Goal: Task Accomplishment & Management: Use online tool/utility

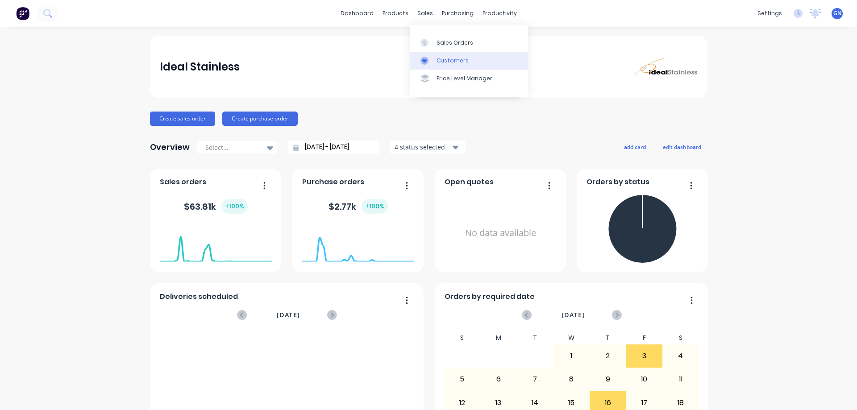
click at [447, 62] on div "Customers" at bounding box center [452, 61] width 32 height 8
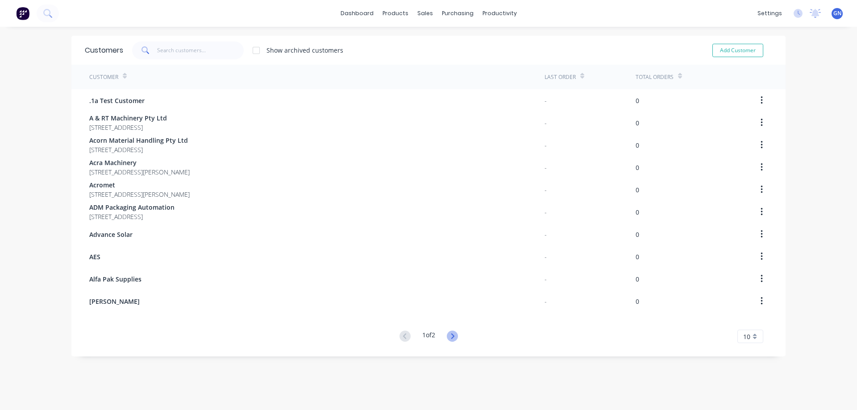
click at [452, 335] on icon at bounding box center [452, 336] width 11 height 11
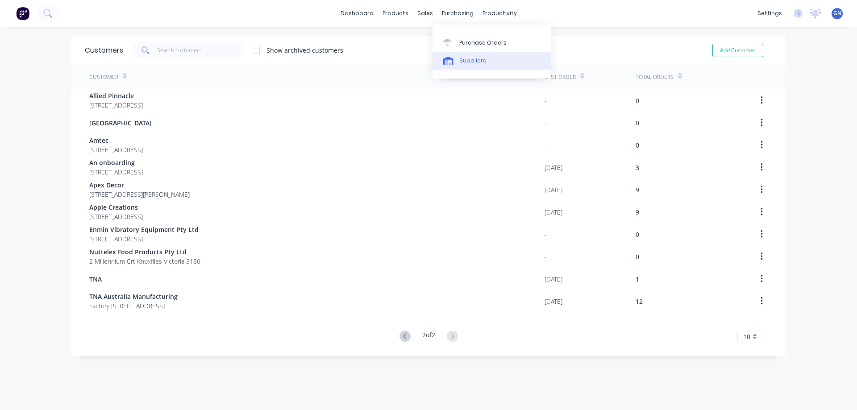
click at [470, 61] on div "Suppliers" at bounding box center [472, 61] width 27 height 8
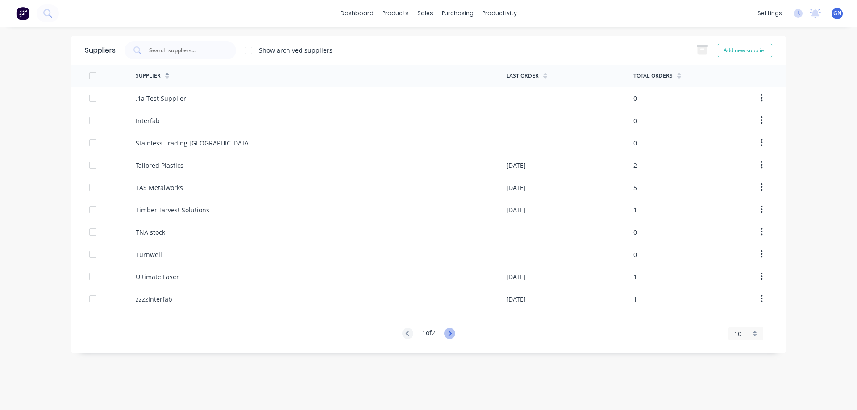
click at [448, 333] on icon at bounding box center [449, 333] width 11 height 11
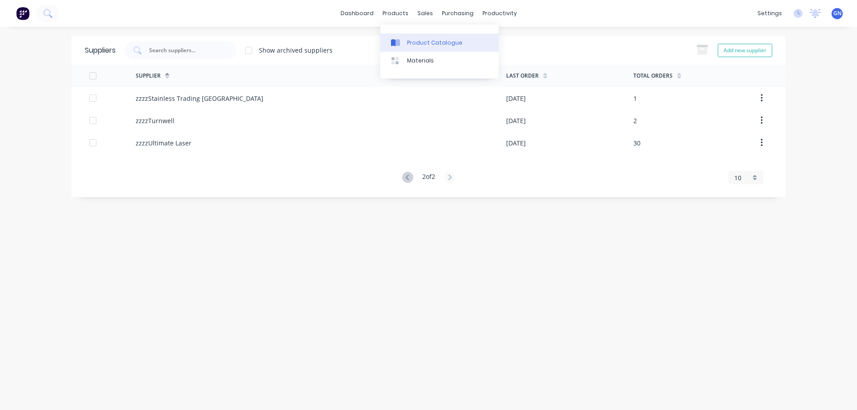
click at [422, 41] on div "Product Catalogue" at bounding box center [434, 43] width 55 height 8
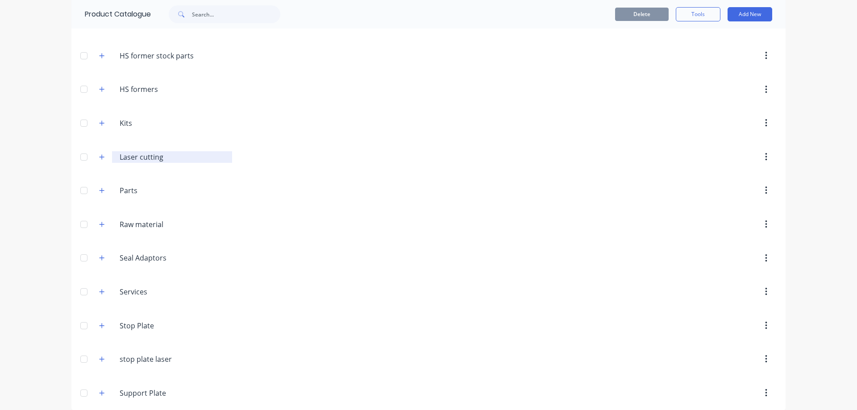
scroll to position [232, 0]
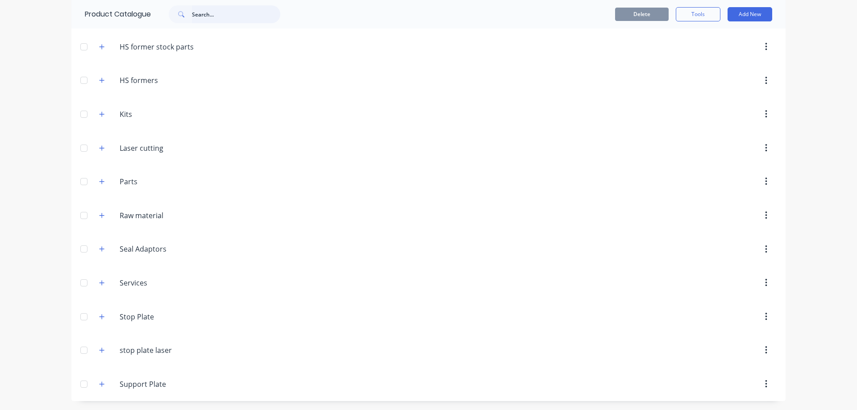
click at [208, 15] on input "text" at bounding box center [236, 14] width 88 height 18
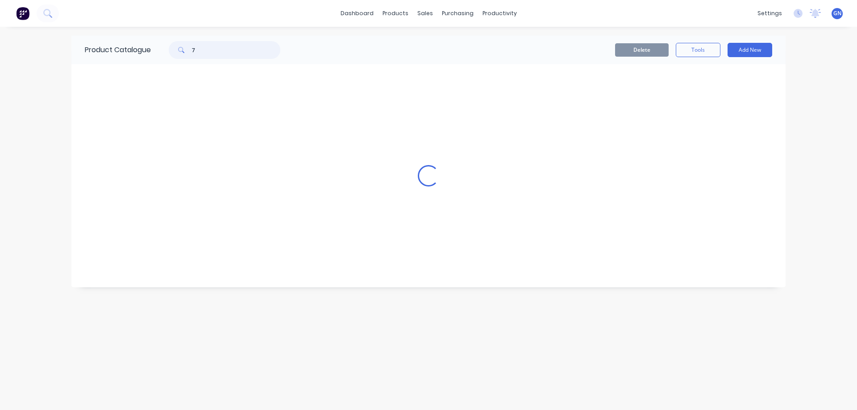
scroll to position [0, 0]
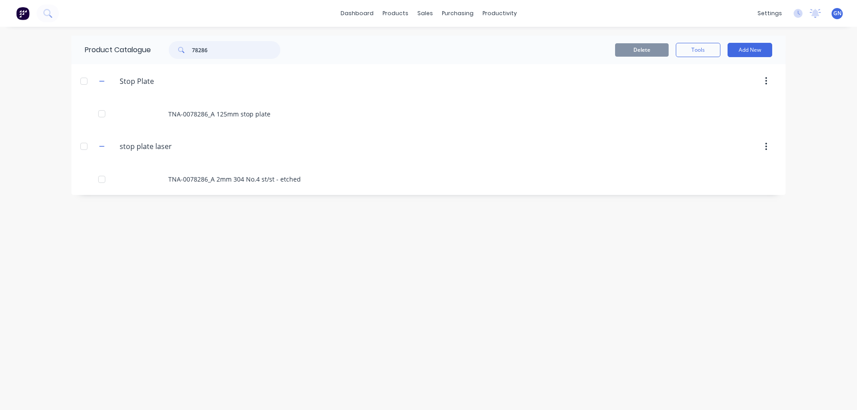
drag, startPoint x: 222, startPoint y: 46, endPoint x: 188, endPoint y: 50, distance: 34.1
click at [188, 50] on div "78286" at bounding box center [225, 50] width 112 height 18
drag, startPoint x: 215, startPoint y: 45, endPoint x: 184, endPoint y: 44, distance: 30.8
click at [184, 44] on div "86404" at bounding box center [225, 50] width 112 height 18
click at [216, 49] on input "86404" at bounding box center [236, 50] width 88 height 18
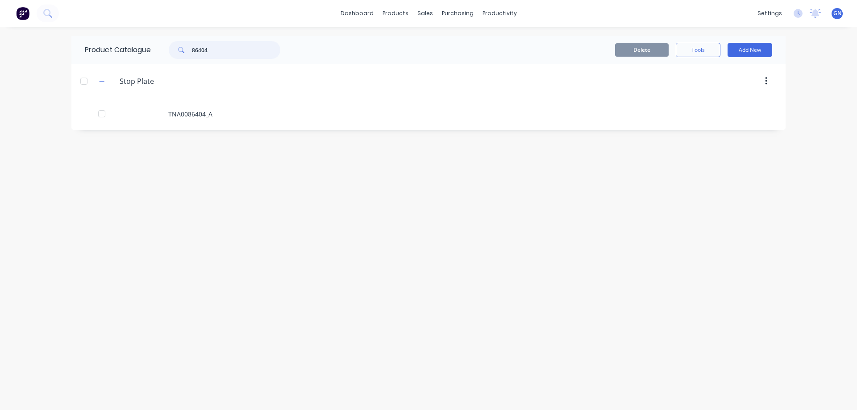
drag, startPoint x: 213, startPoint y: 50, endPoint x: 190, endPoint y: 52, distance: 23.7
click at [190, 52] on div "86404" at bounding box center [225, 50] width 112 height 18
type input "8"
type input "7"
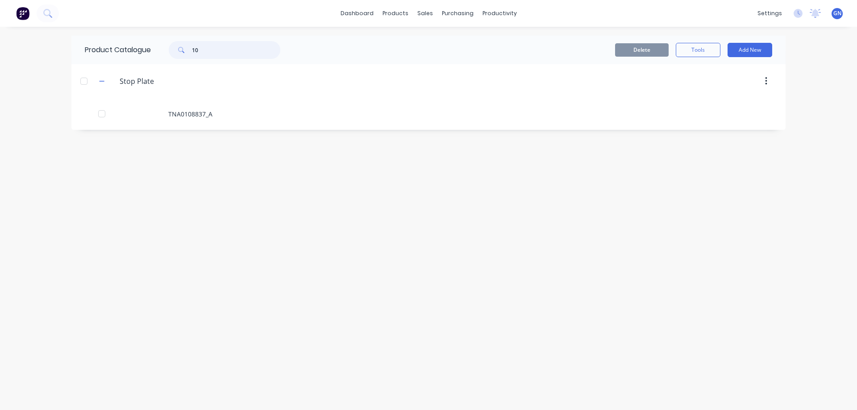
type input "1"
type input "8"
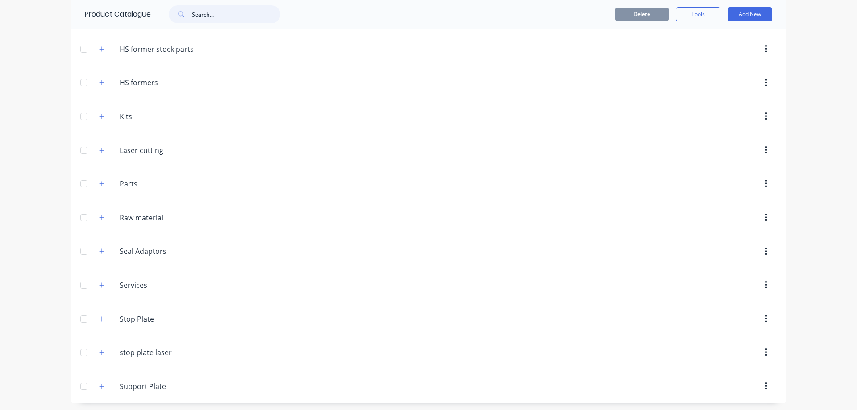
scroll to position [232, 0]
click at [100, 351] on icon "button" at bounding box center [101, 350] width 5 height 6
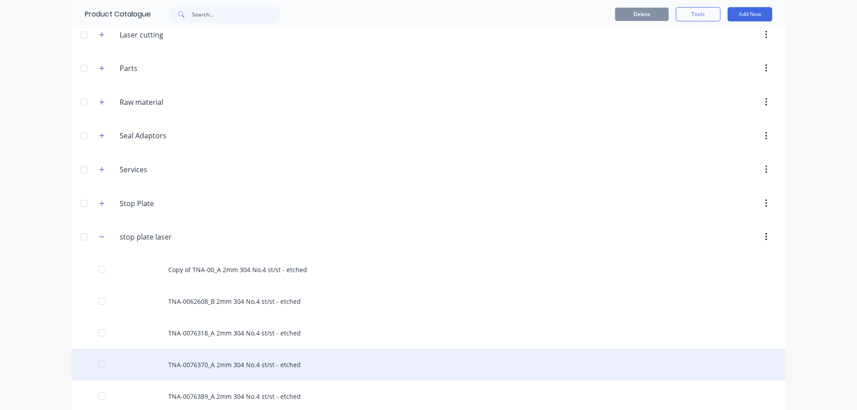
scroll to position [396, 0]
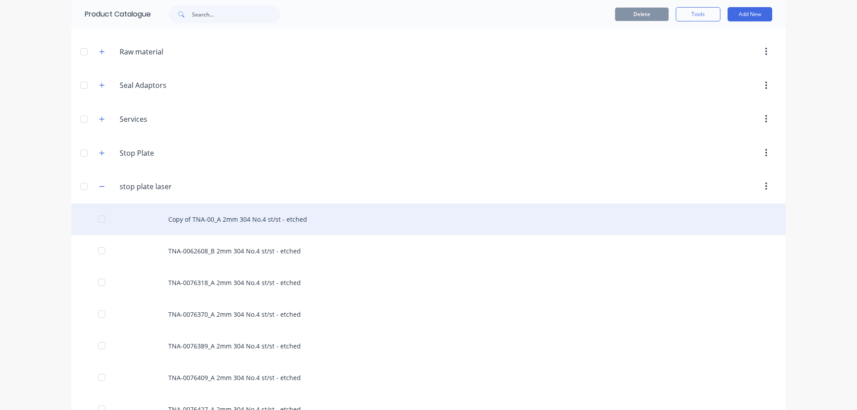
click at [253, 220] on div "Copy of TNA-00_A 2mm 304 No.4 st/st - etched" at bounding box center [428, 219] width 714 height 32
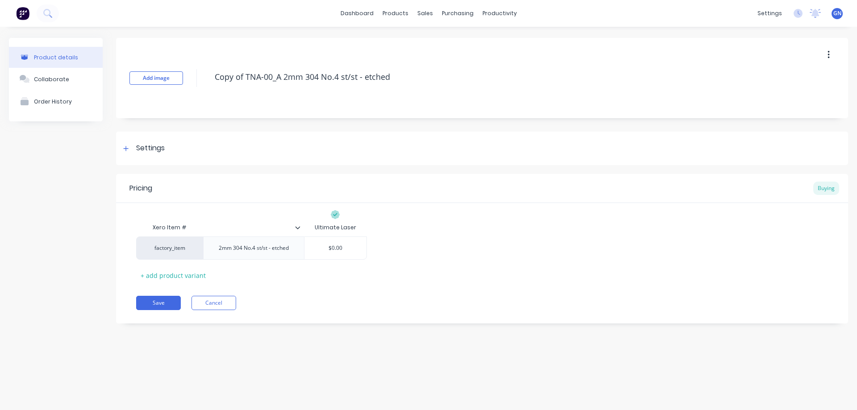
click at [829, 52] on icon "button" at bounding box center [828, 55] width 2 height 8
click at [778, 76] on span "Duplicate" at bounding box center [795, 78] width 67 height 9
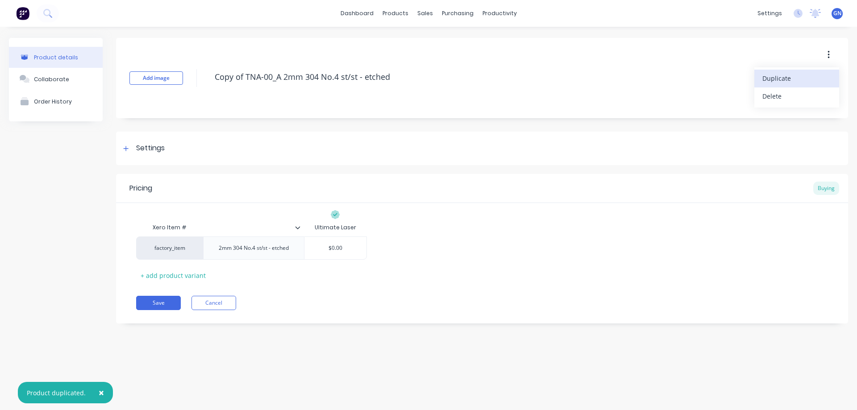
click at [778, 76] on span "Duplicate" at bounding box center [795, 78] width 67 height 9
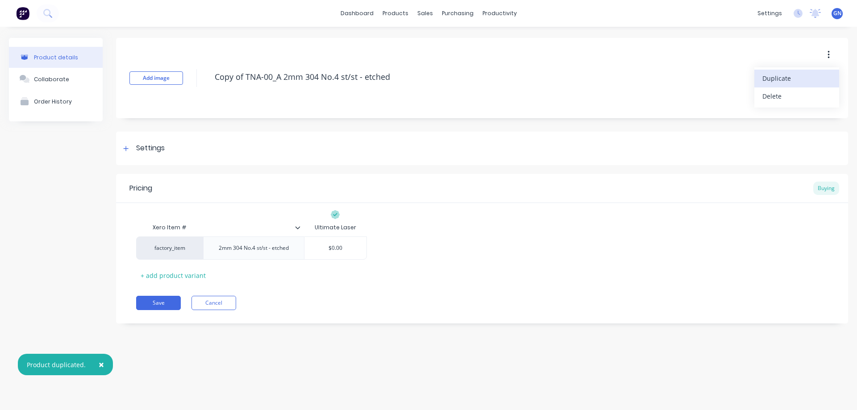
click at [778, 76] on span "Duplicate" at bounding box center [795, 78] width 67 height 9
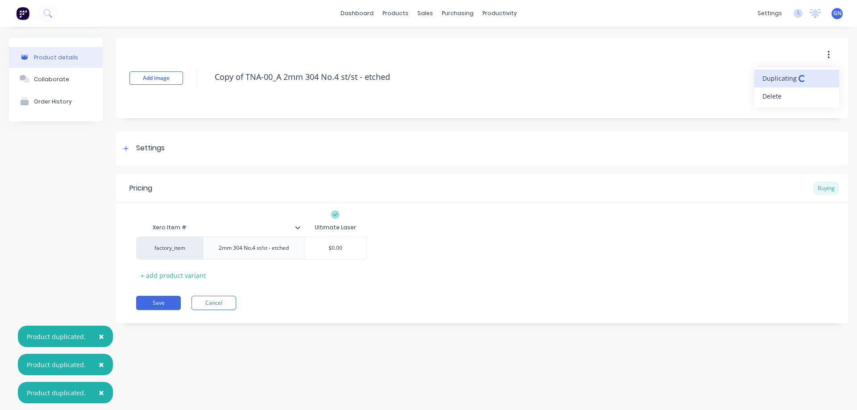
type textarea "x"
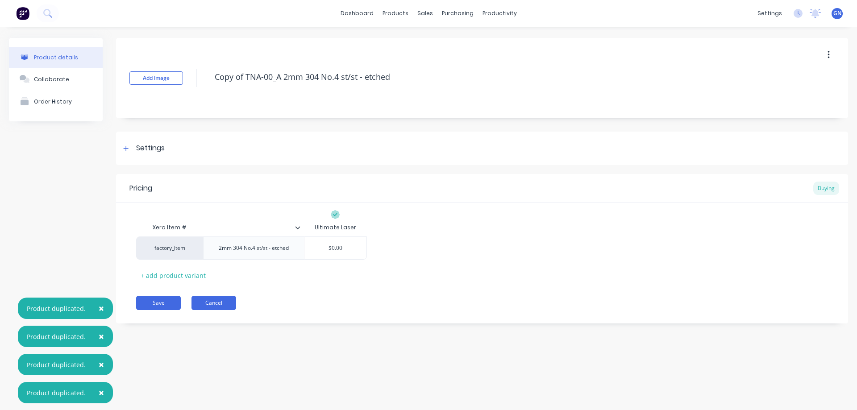
click at [209, 300] on button "Cancel" at bounding box center [213, 303] width 45 height 14
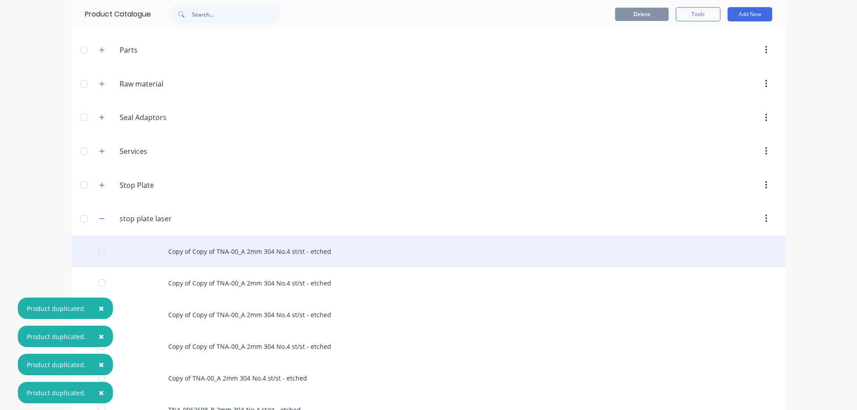
scroll to position [372, 0]
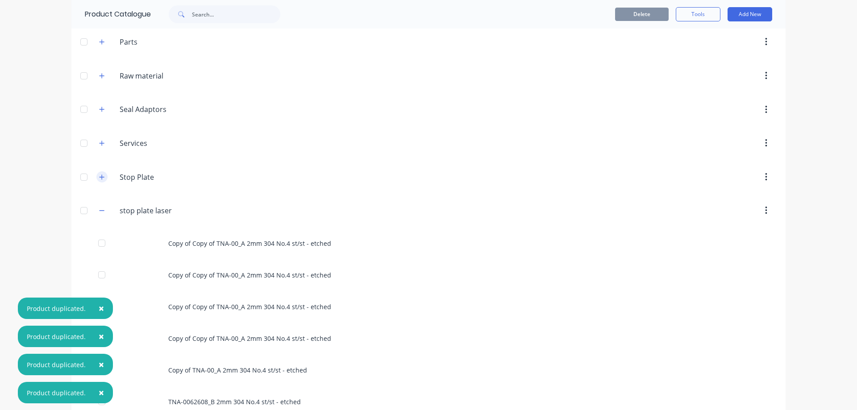
click at [100, 177] on icon "button" at bounding box center [101, 176] width 5 height 5
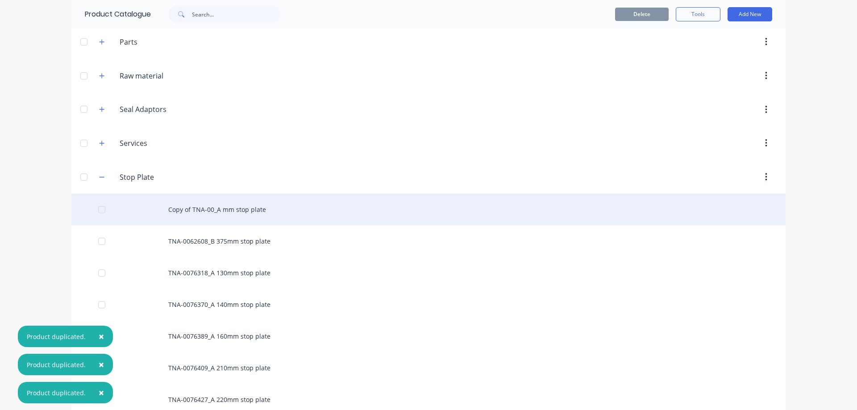
click at [228, 206] on div "Copy of TNA-00_A mm stop plate" at bounding box center [428, 210] width 714 height 32
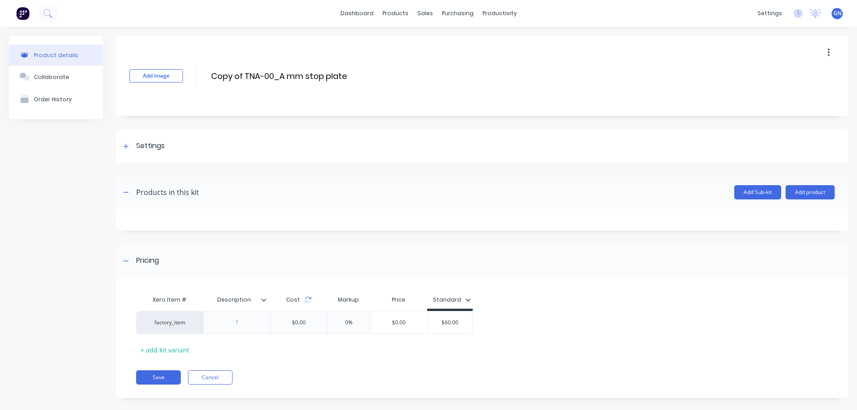
click at [823, 50] on button "button" at bounding box center [828, 53] width 21 height 16
click at [781, 76] on span "Duplicate" at bounding box center [795, 75] width 67 height 9
click at [780, 76] on span "Duplicate" at bounding box center [795, 75] width 67 height 9
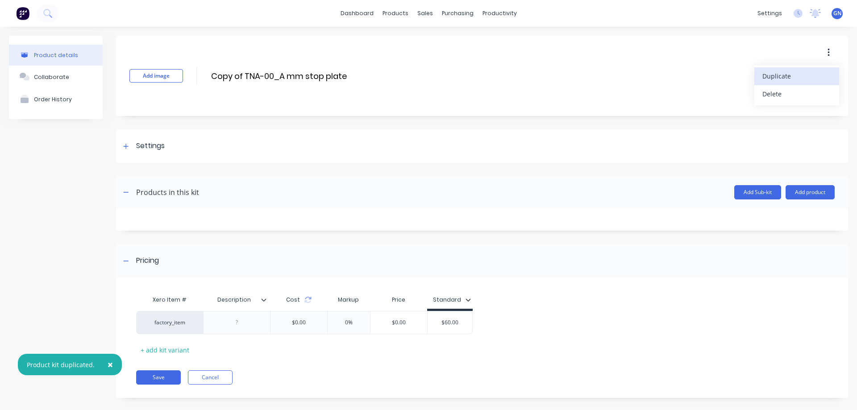
click at [780, 76] on span "Duplicate" at bounding box center [795, 75] width 67 height 9
click at [780, 76] on span "Duplicating" at bounding box center [779, 75] width 34 height 9
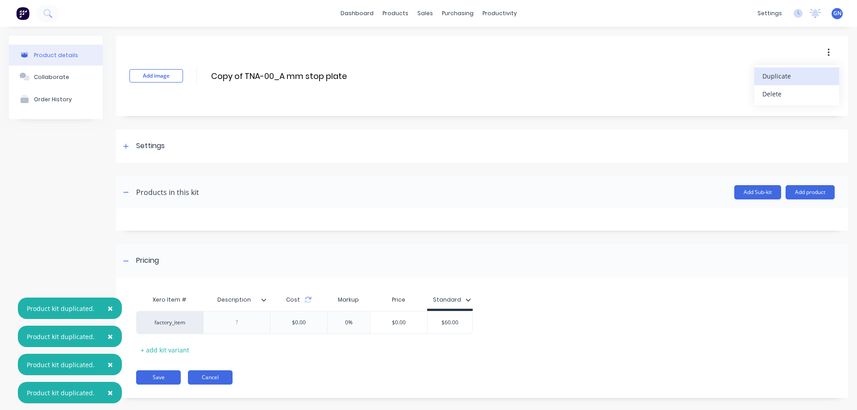
click at [217, 380] on button "Cancel" at bounding box center [210, 377] width 45 height 14
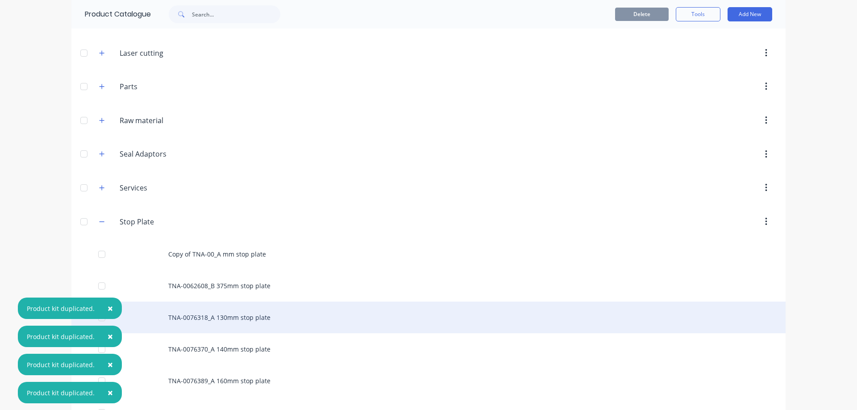
scroll to position [431, 0]
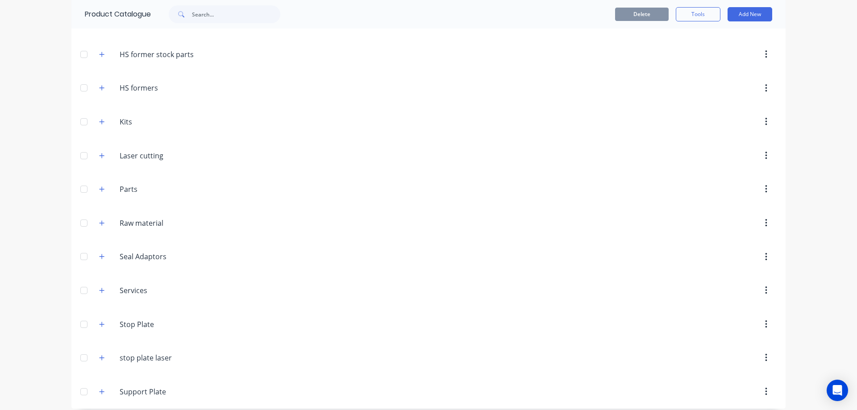
scroll to position [232, 0]
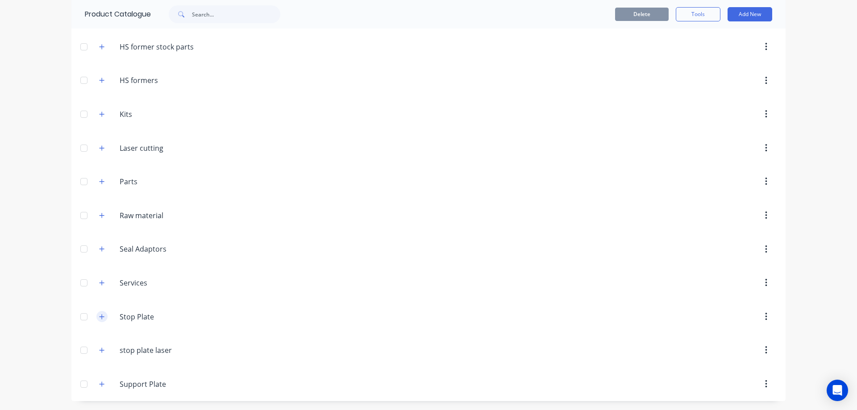
click at [99, 316] on icon "button" at bounding box center [101, 316] width 5 height 5
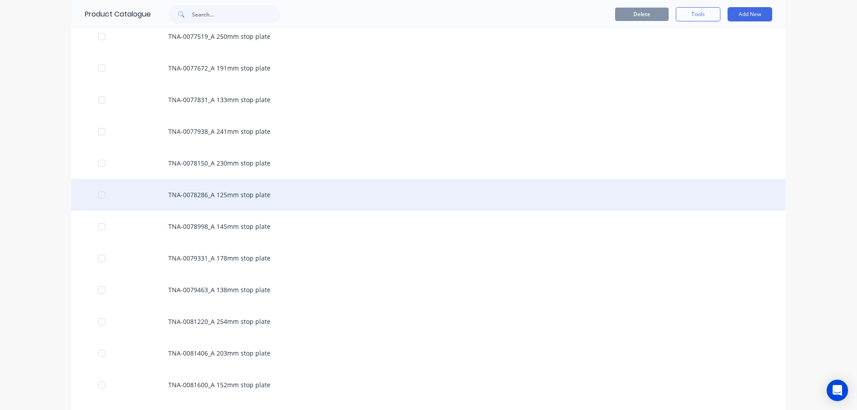
scroll to position [1020, 0]
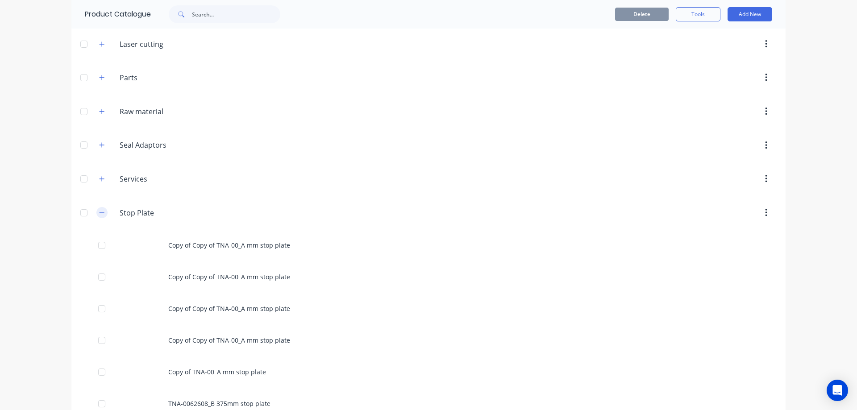
click at [100, 213] on icon "button" at bounding box center [101, 213] width 5 height 6
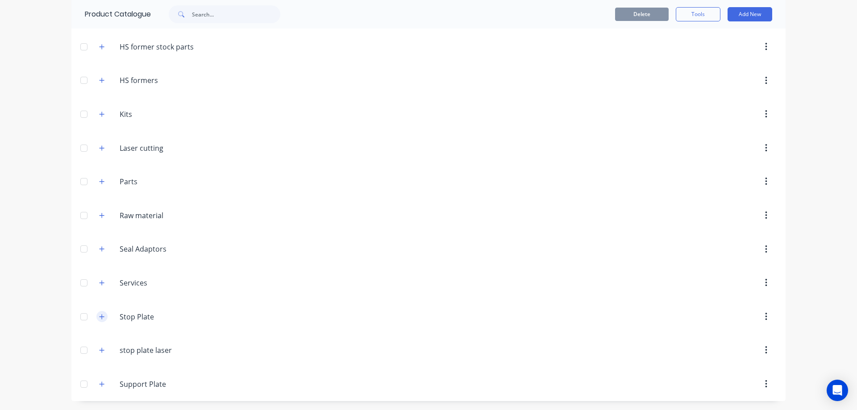
scroll to position [232, 0]
click at [99, 348] on icon "button" at bounding box center [101, 350] width 5 height 6
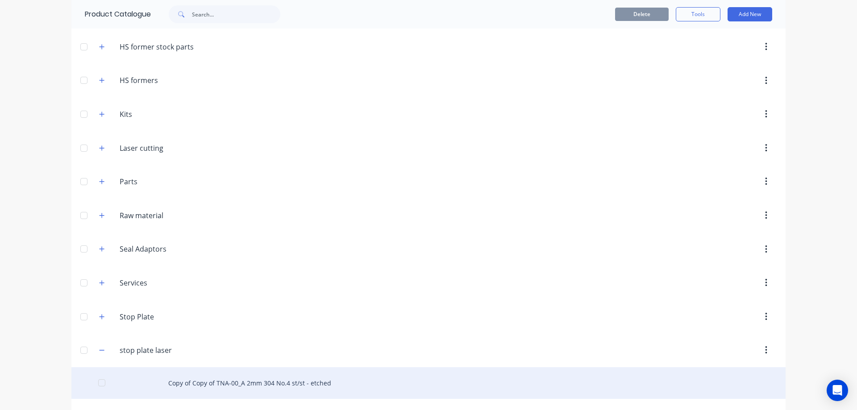
click at [252, 383] on div "Copy of Copy of TNA-00_A 2mm 304 No.4 st/st - etched" at bounding box center [428, 383] width 714 height 32
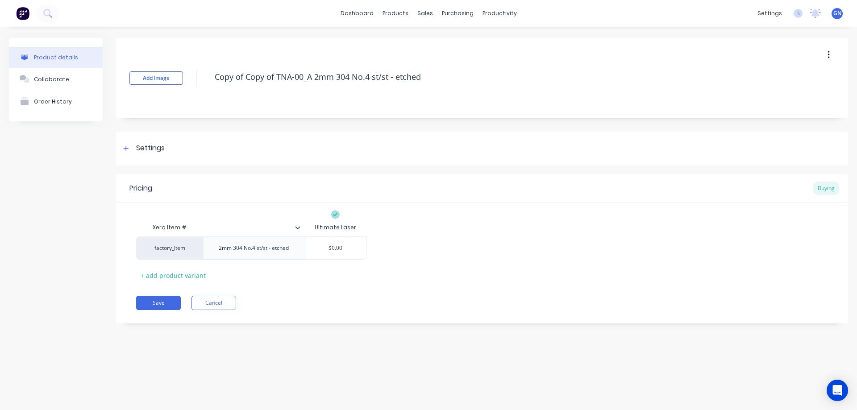
drag, startPoint x: 277, startPoint y: 76, endPoint x: 202, endPoint y: 74, distance: 75.0
click at [202, 74] on div "Add image Copy of Copy of TNA-00_A 2mm 304 No.4 st/st - etched" at bounding box center [482, 78] width 732 height 80
type textarea "x"
type textarea "TNA-00_A 2mm 304 No.4 st/st - etched"
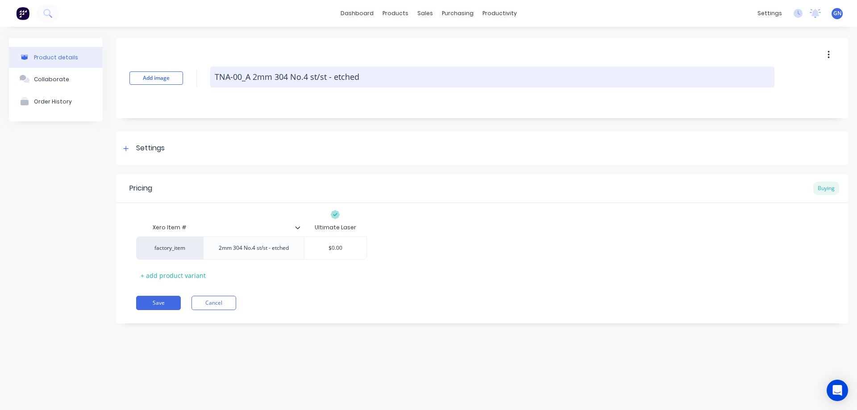
click at [242, 76] on textarea "TNA-00_A 2mm 304 No.4 st/st - etched" at bounding box center [492, 76] width 564 height 21
paste textarea "86404"
type textarea "x"
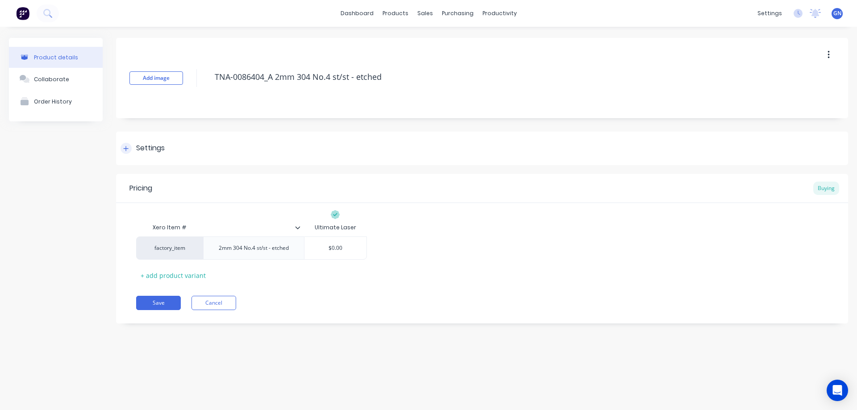
type textarea "TNA-0086404_A 2mm 304 No.4 st/st - etched"
type textarea "x"
type textarea "TNA-0086404_A 2mm 304 No.4 st/st - etched"
click at [124, 148] on icon at bounding box center [125, 148] width 5 height 6
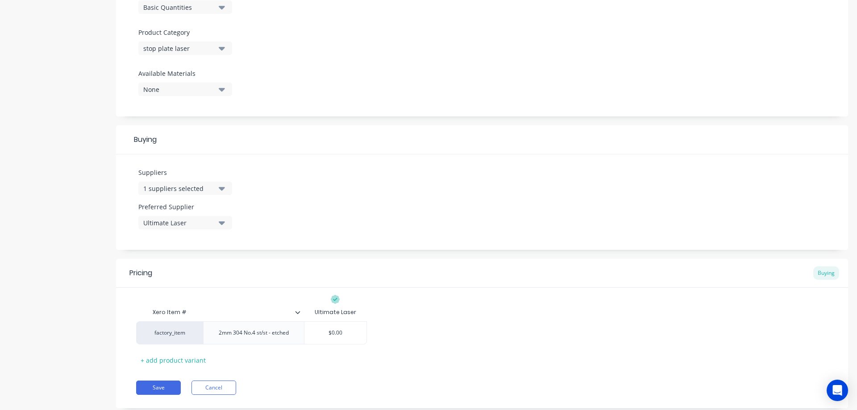
scroll to position [298, 0]
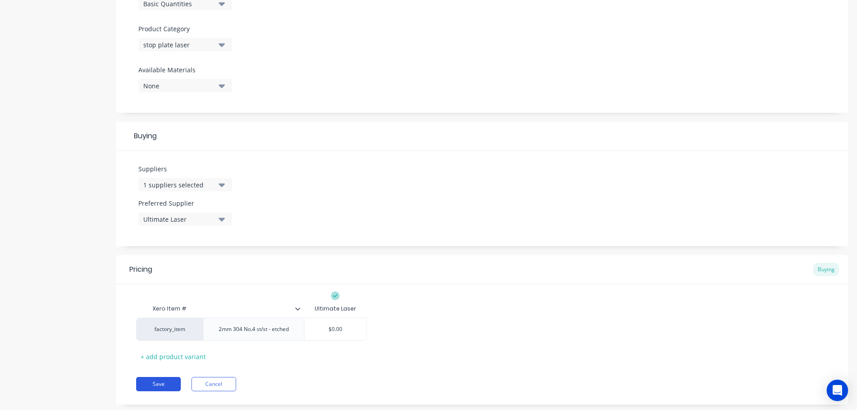
click at [161, 384] on button "Save" at bounding box center [158, 384] width 45 height 14
type textarea "x"
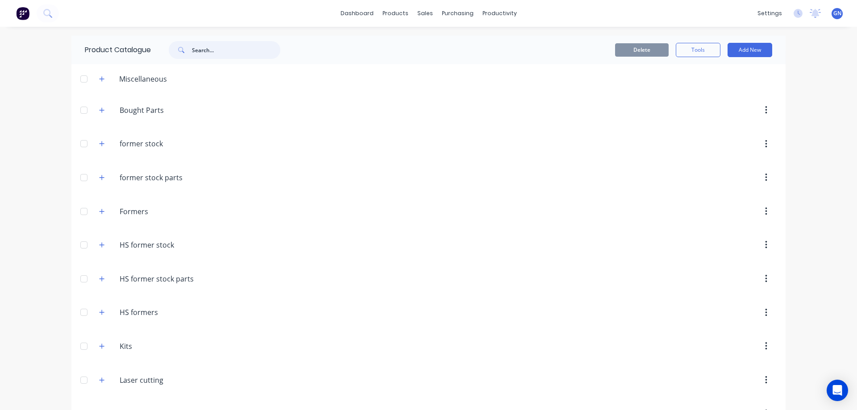
click at [217, 53] on input "text" at bounding box center [236, 50] width 88 height 18
paste input "86404"
type input "86404"
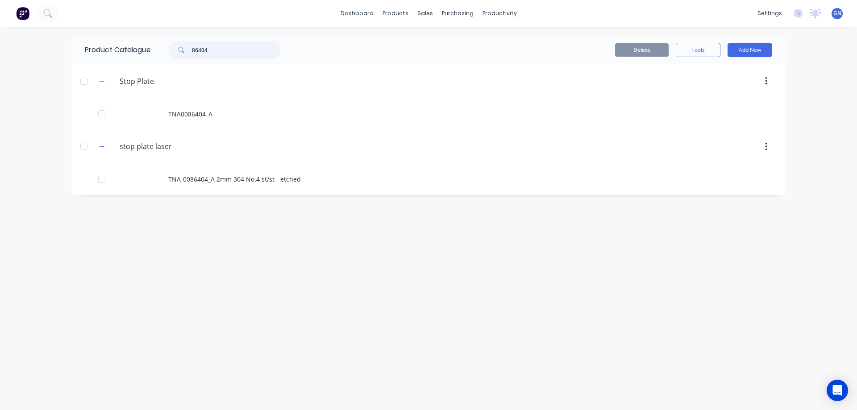
drag, startPoint x: 224, startPoint y: 50, endPoint x: 176, endPoint y: 46, distance: 48.8
click at [176, 46] on div "86404" at bounding box center [225, 50] width 112 height 18
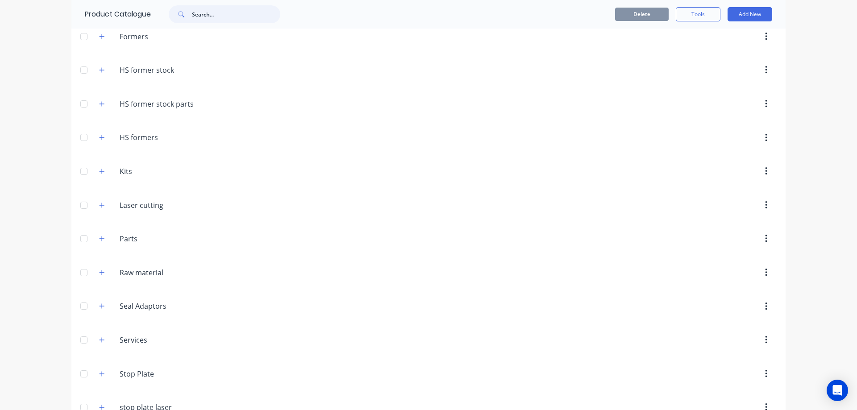
scroll to position [232, 0]
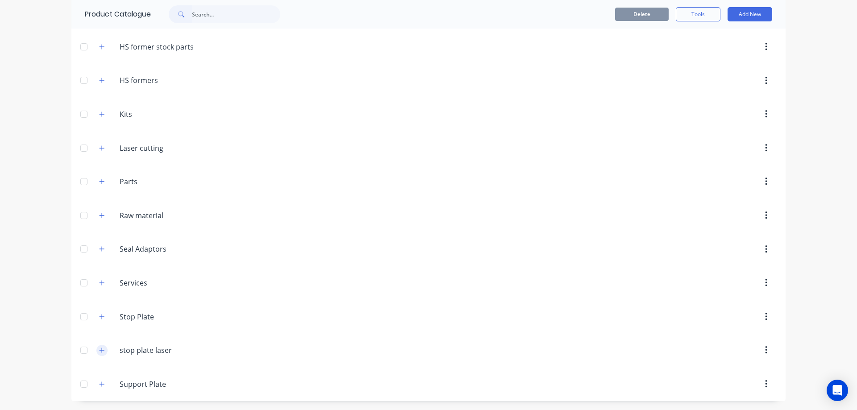
click at [99, 351] on icon "button" at bounding box center [101, 350] width 5 height 6
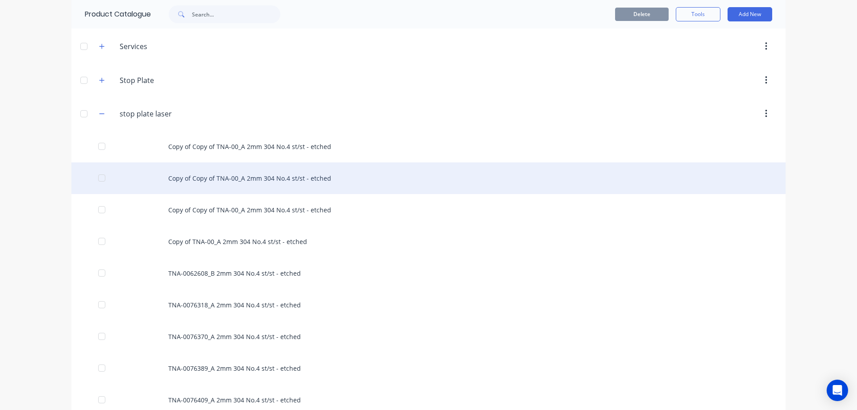
scroll to position [470, 0]
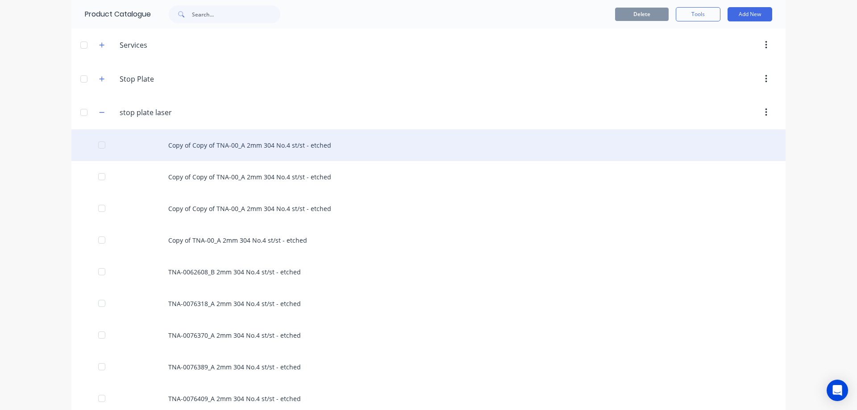
click at [222, 149] on div "Copy of Copy of TNA-00_A 2mm 304 No.4 st/st - etched" at bounding box center [428, 145] width 714 height 32
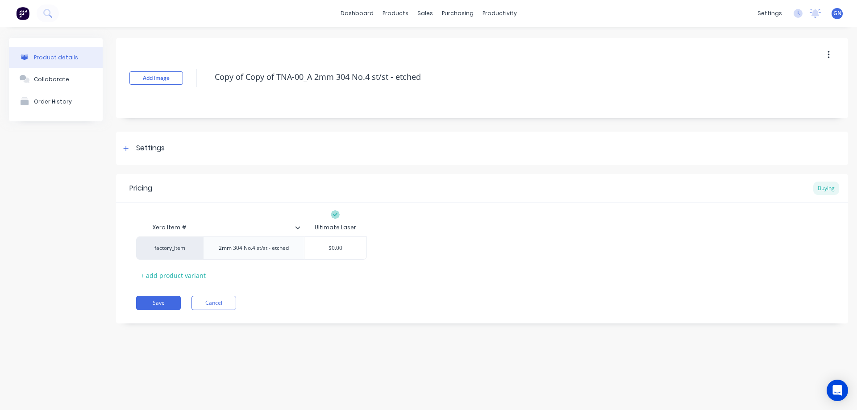
drag, startPoint x: 276, startPoint y: 76, endPoint x: 209, endPoint y: 73, distance: 67.4
click at [209, 73] on div "Add image Copy of Copy of TNA-00_A 2mm 304 No.4 st/st - etched" at bounding box center [482, 78] width 732 height 80
type textarea "x"
type textarea "TNA-00_A 2mm 304 No.4 st/st - etched"
type textarea "x"
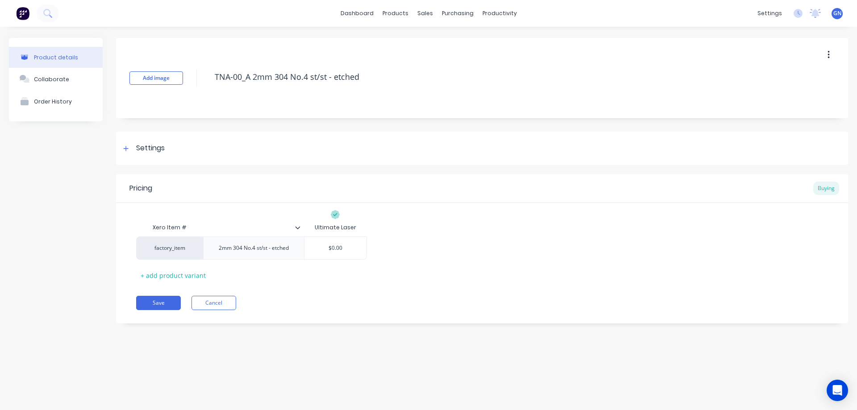
type textarea "TNA-007_A 2mm 304 No.4 st/st - etched"
type textarea "x"
type textarea "TNA-0076_A 2mm 304 No.4 st/st - etched"
type textarea "x"
type textarea "TNA-00762_A 2mm 304 No.4 st/st - etched"
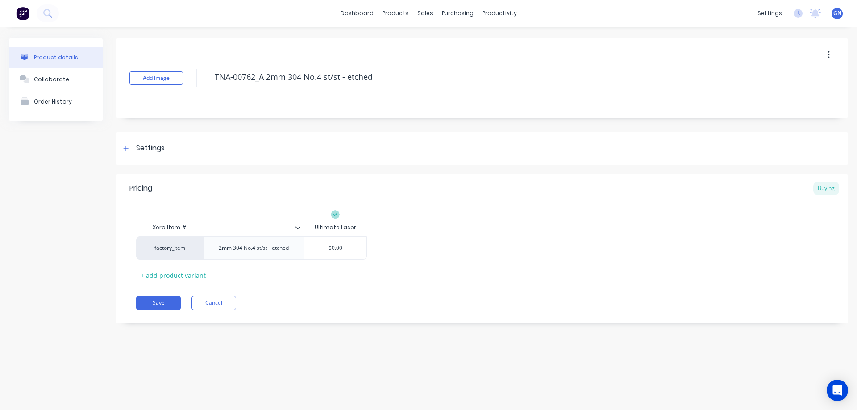
type textarea "x"
type textarea "TNA-007629_A 2mm 304 No.4 st/st - etched"
type textarea "x"
type textarea "TNA-0076293_A 2mm 304 No.4 st/st - etched"
type textarea "x"
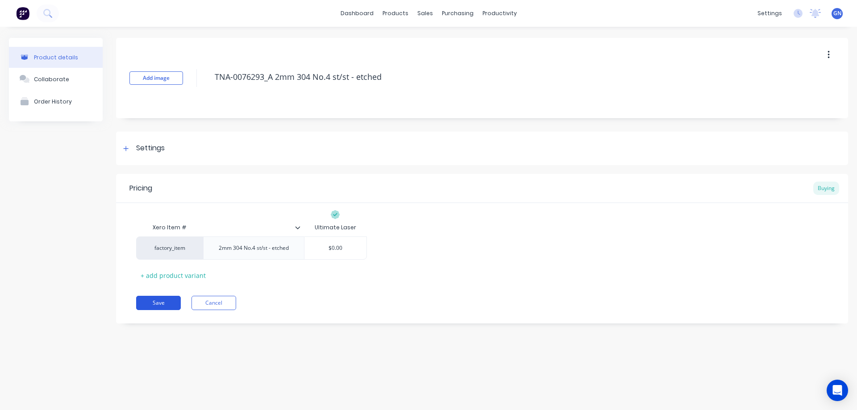
type textarea "TNA-0076293_A 2mm 304 No.4 st/st - etched"
click at [164, 307] on button "Save" at bounding box center [158, 303] width 45 height 14
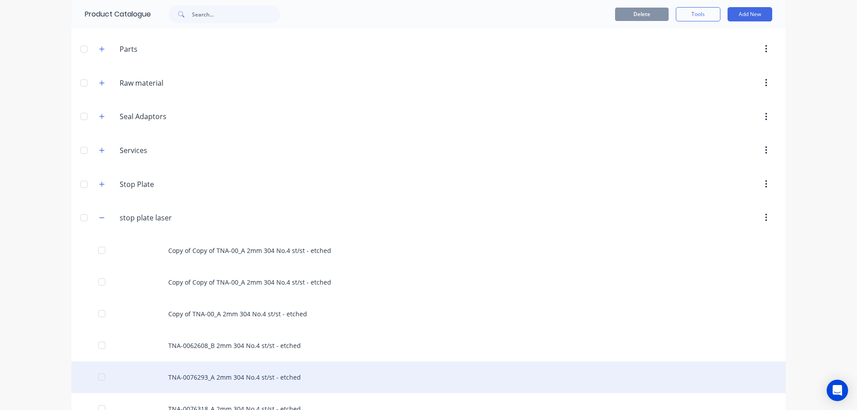
scroll to position [476, 0]
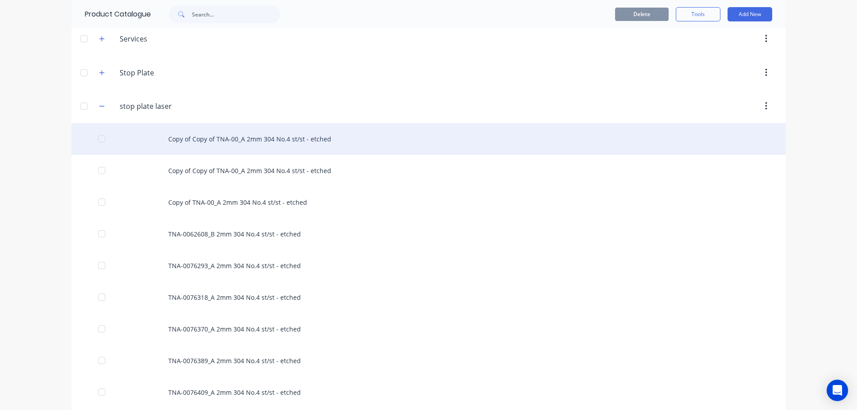
click at [216, 143] on div "Copy of Copy of TNA-00_A 2mm 304 No.4 st/st - etched" at bounding box center [428, 139] width 714 height 32
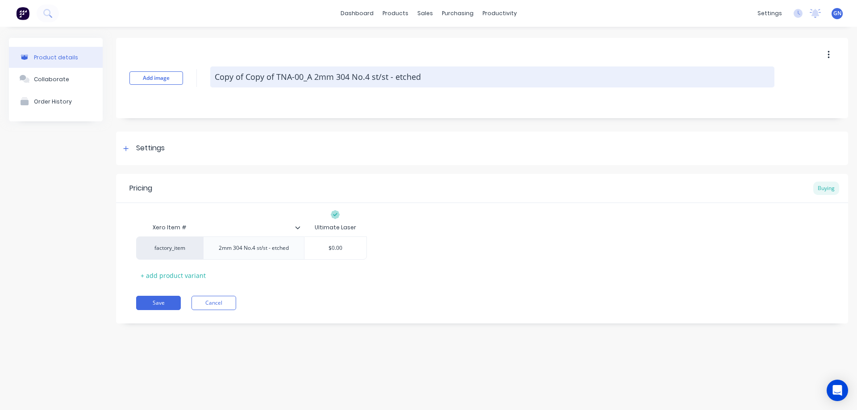
drag, startPoint x: 249, startPoint y: 76, endPoint x: 275, endPoint y: 76, distance: 25.9
click at [275, 76] on textarea "Copy of Copy of TNA-00_A 2mm 304 No.4 st/st - etched" at bounding box center [492, 76] width 564 height 21
type textarea "x"
type textarea "TNA-00_A 2mm 304 No.4 st/st - etched"
type textarea "x"
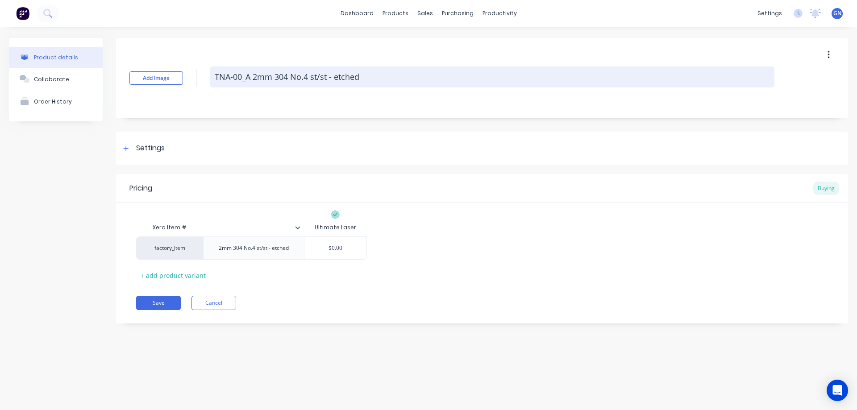
type textarea "TNA-010_A 2mm 304 No.4 st/st - etched"
type textarea "x"
type textarea "TNA-0108_A 2mm 304 No.4 st/st - etched"
type textarea "x"
type textarea "TNA-01088_A 2mm 304 No.4 st/st - etched"
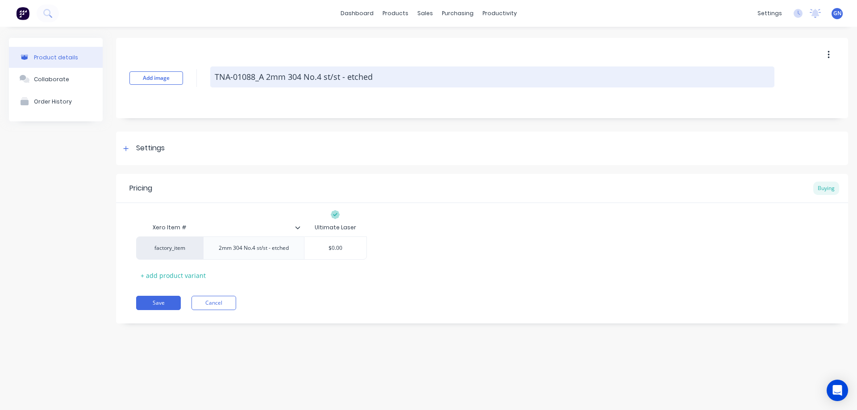
type textarea "x"
type textarea "TNA-010883_A 2mm 304 No.4 st/st - etched"
type textarea "x"
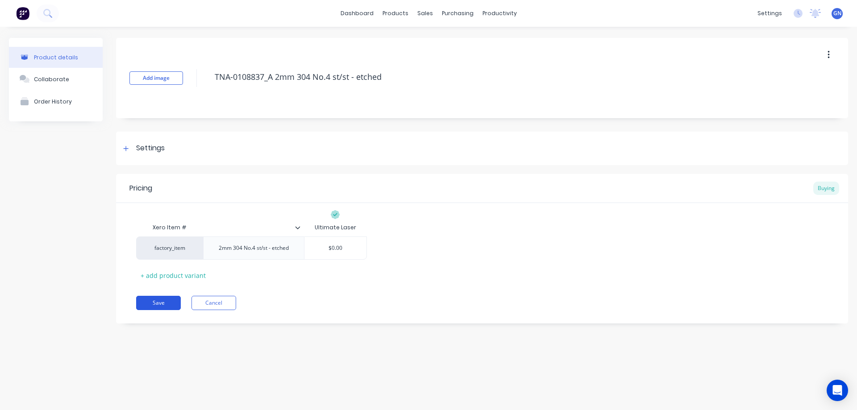
type textarea "TNA-0108837_A 2mm 304 No.4 st/st - etched"
type textarea "x"
type textarea "TNA-0108837_A 2mm 304 No.4 st/st - etched"
click at [165, 304] on button "Save" at bounding box center [158, 303] width 45 height 14
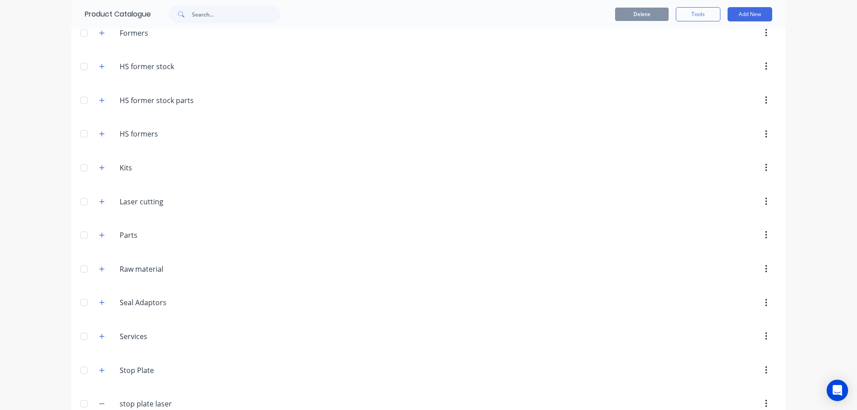
scroll to position [327, 0]
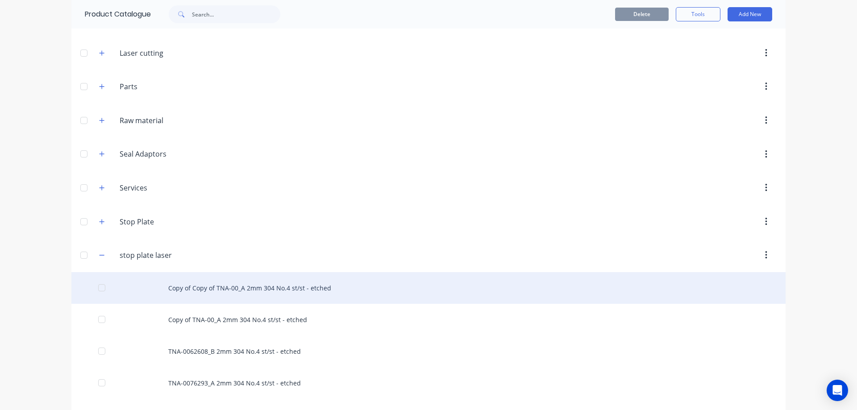
click at [219, 291] on div "Copy of Copy of TNA-00_A 2mm 304 No.4 st/st - etched" at bounding box center [428, 288] width 714 height 32
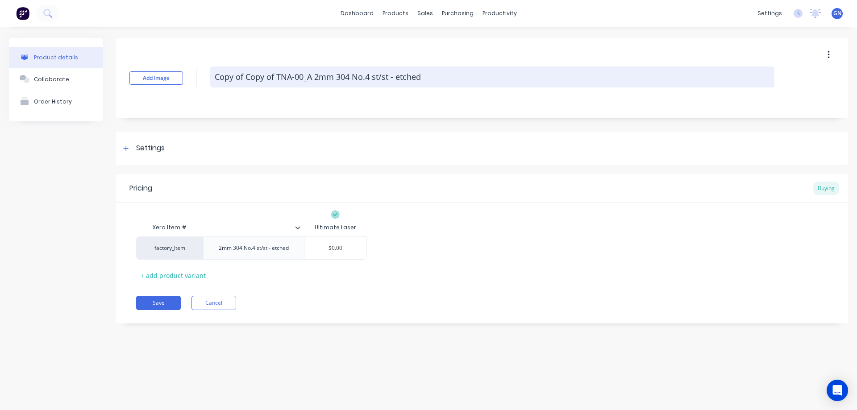
drag, startPoint x: 216, startPoint y: 76, endPoint x: 275, endPoint y: 76, distance: 58.9
click at [275, 76] on textarea "Copy of Copy of TNA-00_A 2mm 304 No.4 st/st - etched" at bounding box center [492, 76] width 564 height 21
type textarea "x"
type textarea "TNA-00_A 2mm 304 No.4 st/st - etched"
type textarea "x"
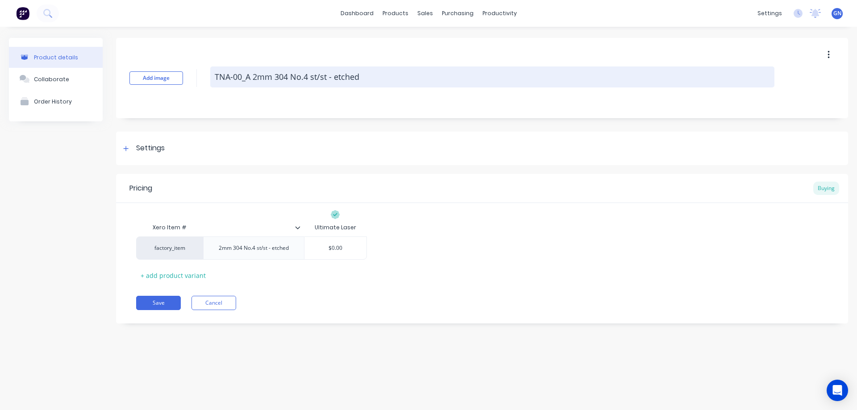
type textarea "TNA-008_A 2mm 304 No.4 st/st - etched"
type textarea "x"
type textarea "TNA-0083_A 2mm 304 No.4 st/st - etched"
type textarea "x"
type textarea "TNA-00838_A 2mm 304 No.4 st/st - etched"
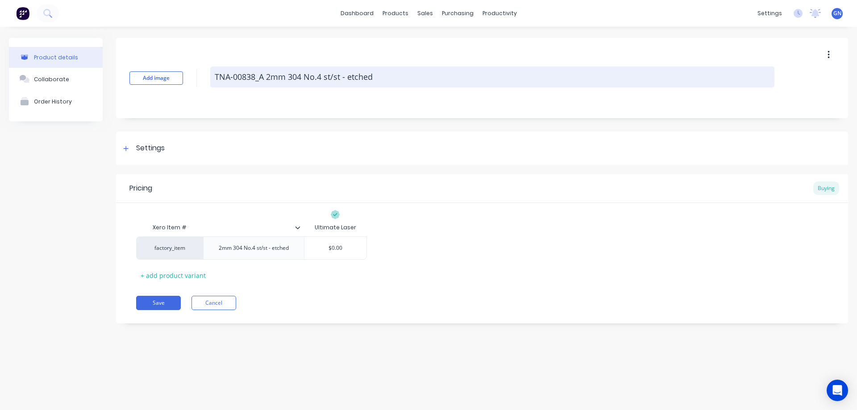
type textarea "x"
type textarea "TNA-008380_A 2mm 304 No.4 st/st - etched"
type textarea "x"
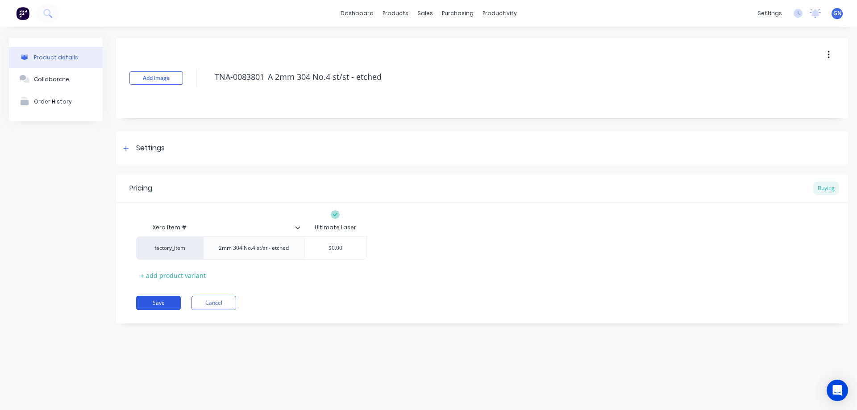
type textarea "TNA-0083801_A 2mm 304 No.4 st/st - etched"
type textarea "x"
type textarea "TNA-0083801_A 2mm 304 No.4 st/st - etched"
click at [162, 303] on button "Save" at bounding box center [158, 303] width 45 height 14
type textarea "x"
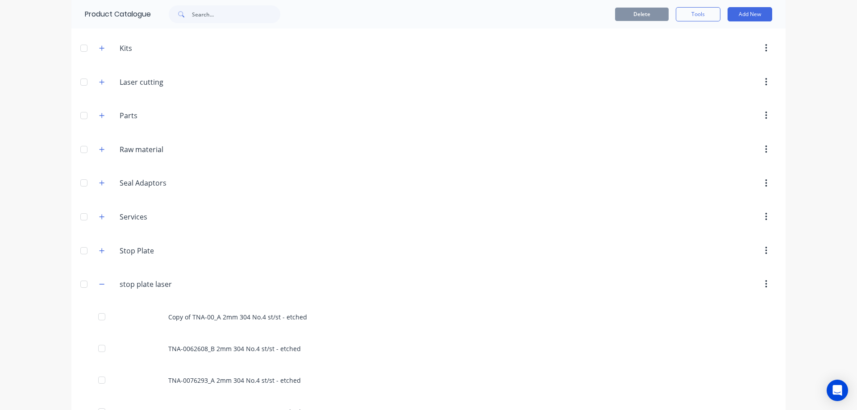
scroll to position [312, 0]
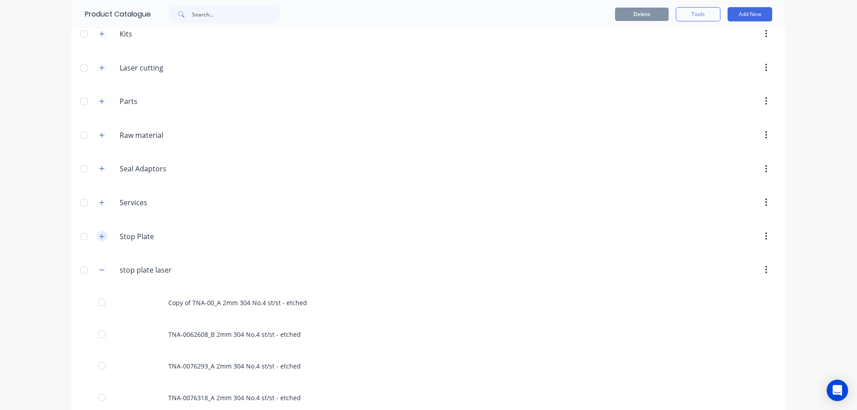
click at [101, 236] on icon "button" at bounding box center [101, 236] width 5 height 5
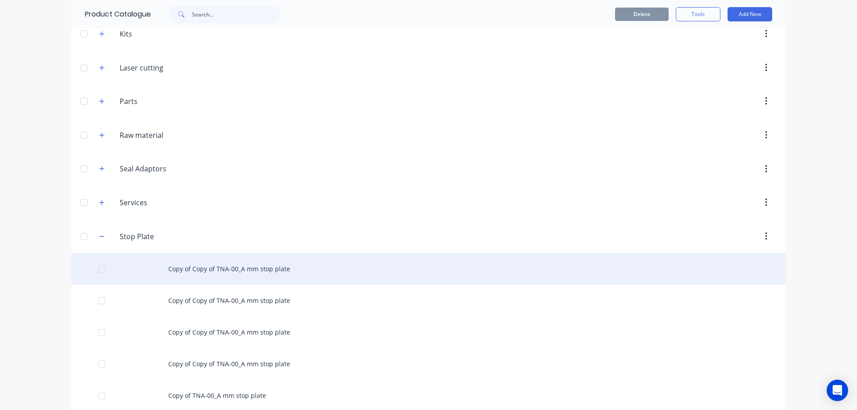
click at [211, 267] on div "Copy of Copy of TNA-00_A mm stop plate" at bounding box center [428, 269] width 714 height 32
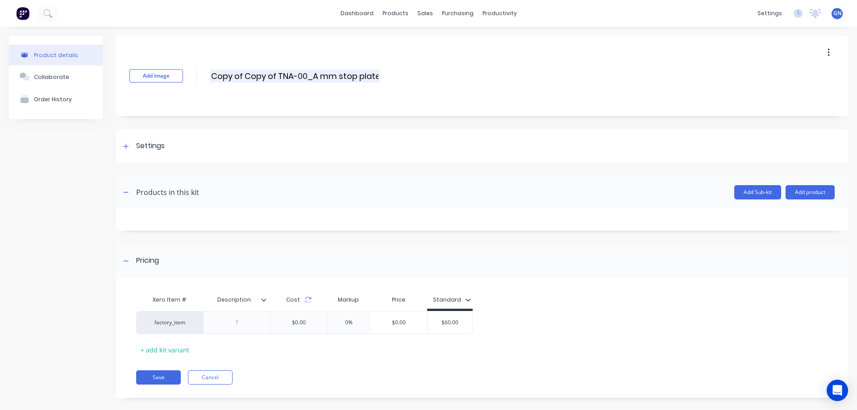
drag, startPoint x: 278, startPoint y: 76, endPoint x: 213, endPoint y: 74, distance: 65.2
click at [213, 74] on input "Copy of Copy of TNA-00_A mm stop plate" at bounding box center [294, 76] width 169 height 13
paste input "86404"
type input "TNA-0086404_A 90mm stop plate"
click at [799, 190] on button "Add product" at bounding box center [809, 192] width 49 height 14
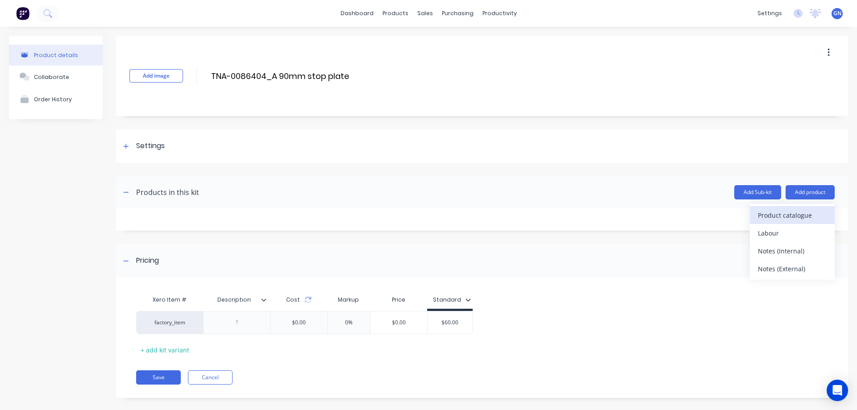
click at [792, 216] on div "Product catalogue" at bounding box center [792, 215] width 69 height 13
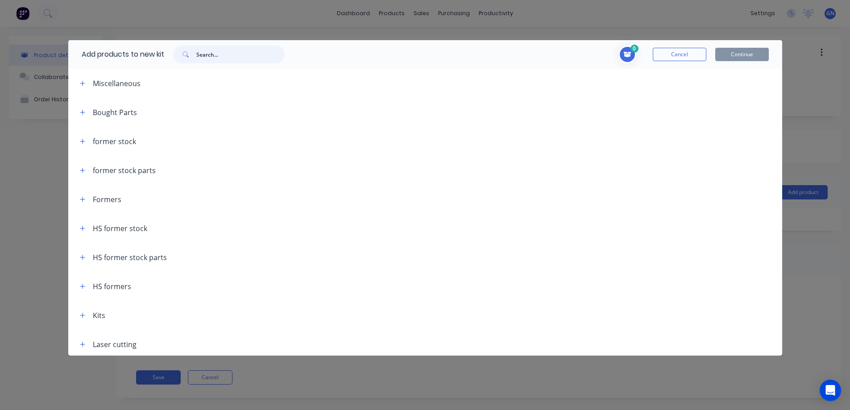
click at [221, 57] on input "text" at bounding box center [240, 55] width 88 height 18
paste input "86404"
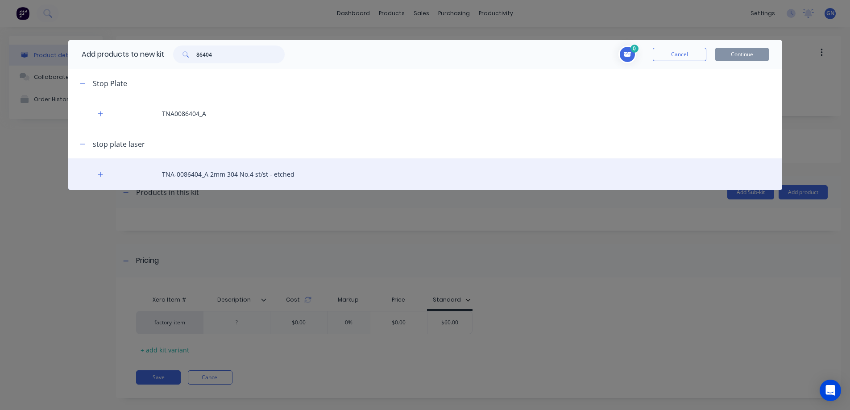
type input "86404"
click at [207, 172] on div "TNA-0086404_A 2mm 304 No.4 st/st - etched" at bounding box center [425, 174] width 714 height 32
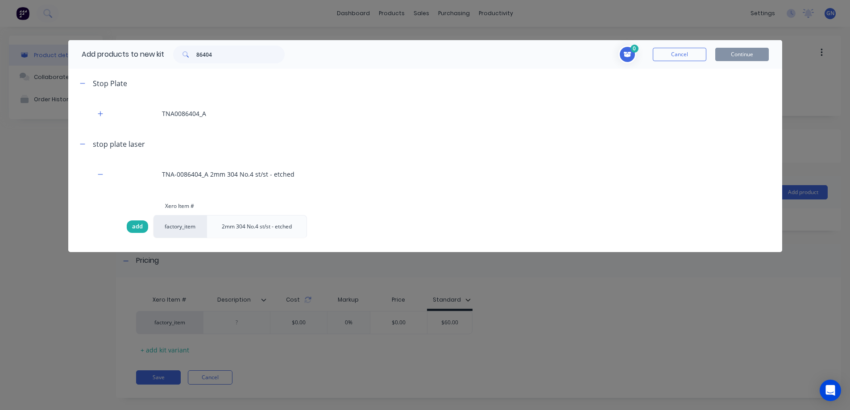
click at [137, 223] on span "add" at bounding box center [137, 226] width 11 height 9
click at [733, 53] on button "Continue" at bounding box center [742, 54] width 54 height 13
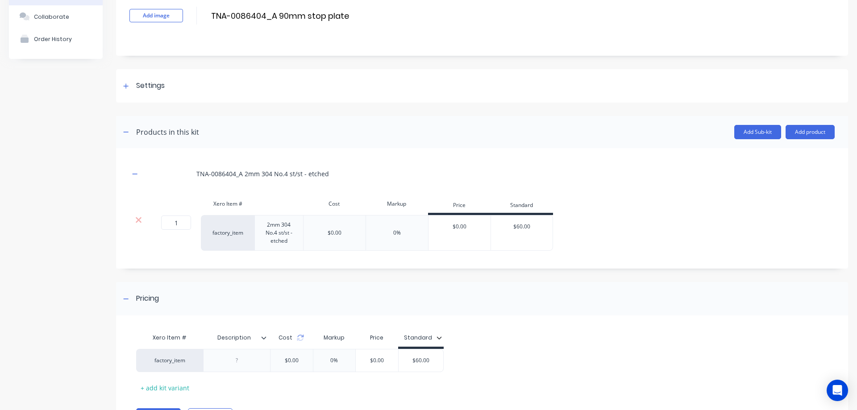
scroll to position [108, 0]
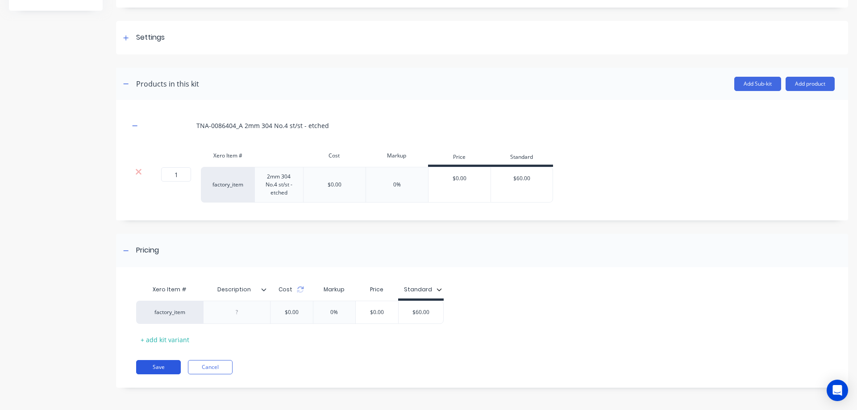
click at [158, 367] on button "Save" at bounding box center [158, 367] width 45 height 14
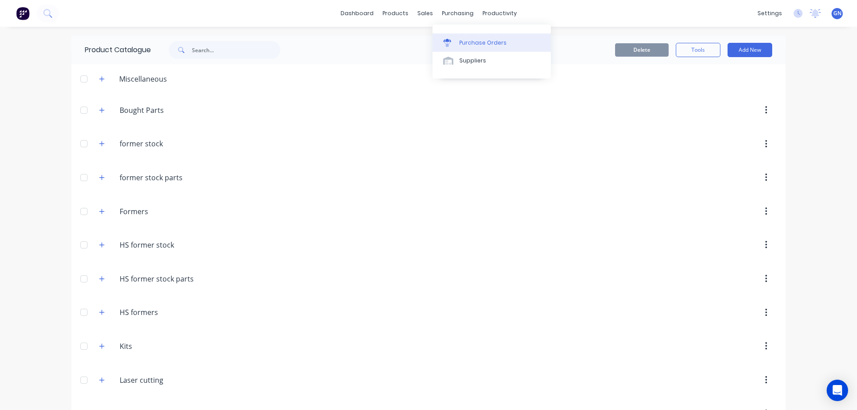
click at [477, 43] on div "Purchase Orders" at bounding box center [482, 43] width 47 height 8
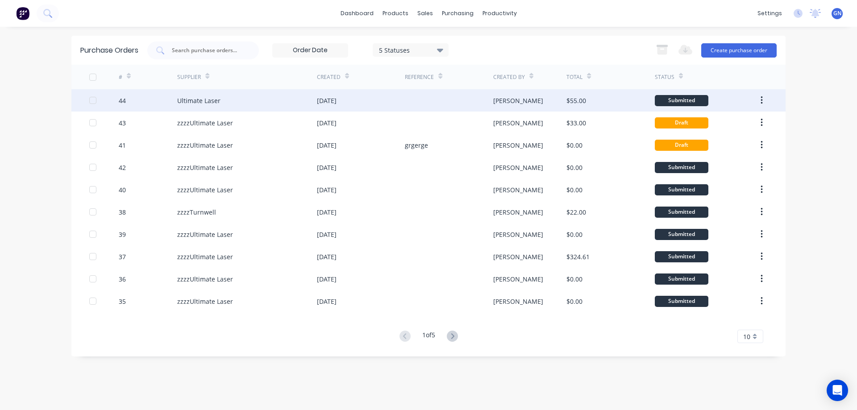
click at [211, 102] on div "Ultimate Laser" at bounding box center [198, 100] width 43 height 9
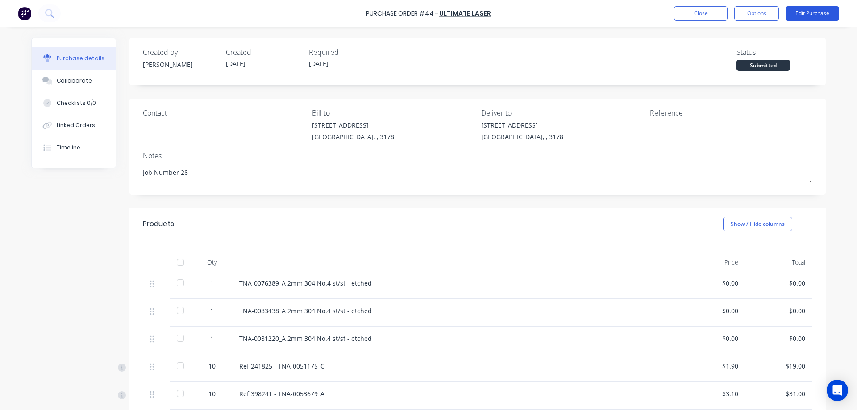
click at [802, 12] on button "Edit Purchase" at bounding box center [812, 13] width 54 height 14
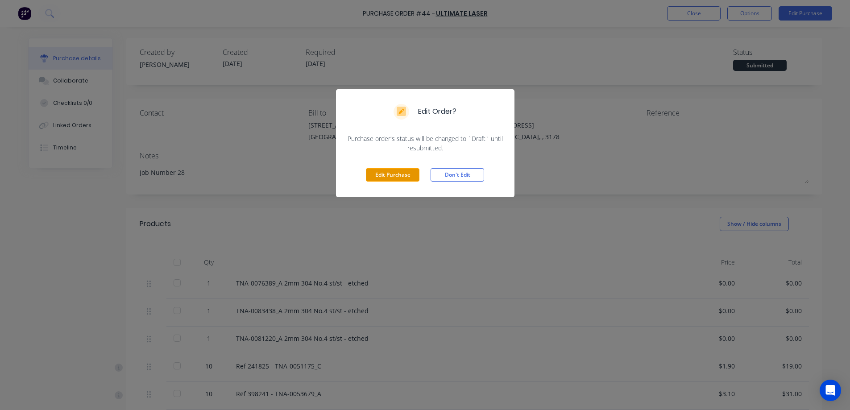
click at [387, 170] on button "Edit Purchase" at bounding box center [393, 174] width 54 height 13
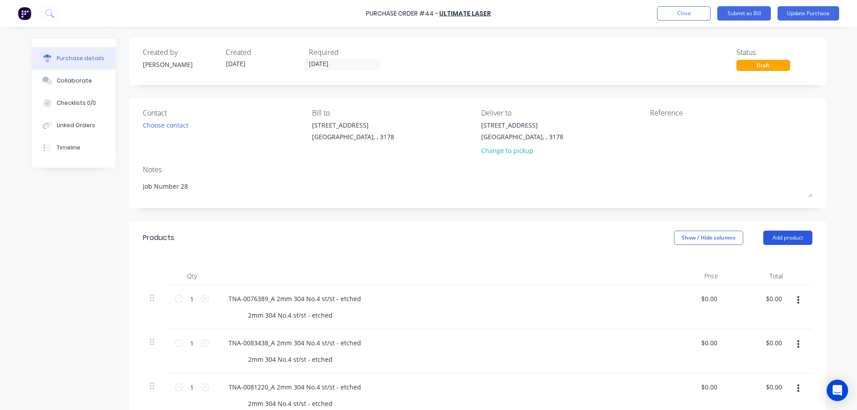
click at [788, 234] on button "Add product" at bounding box center [787, 238] width 49 height 14
click at [749, 261] on div "Product catalogue" at bounding box center [769, 260] width 69 height 13
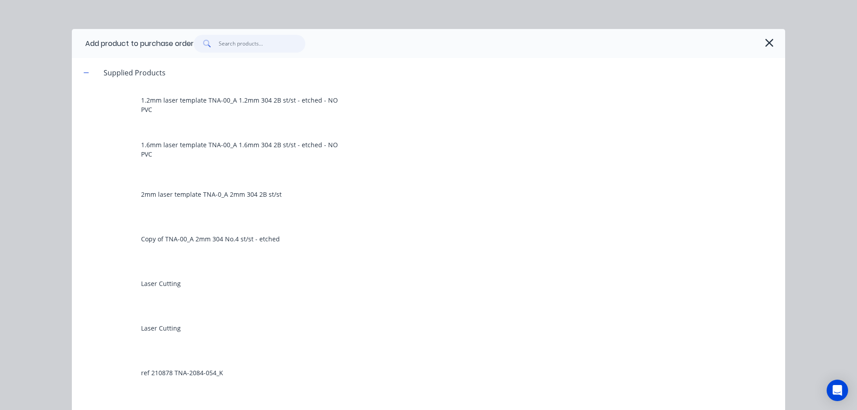
click at [229, 42] on input "text" at bounding box center [262, 44] width 87 height 18
paste input "86404"
type textarea "x"
type input "86404"
type textarea "x"
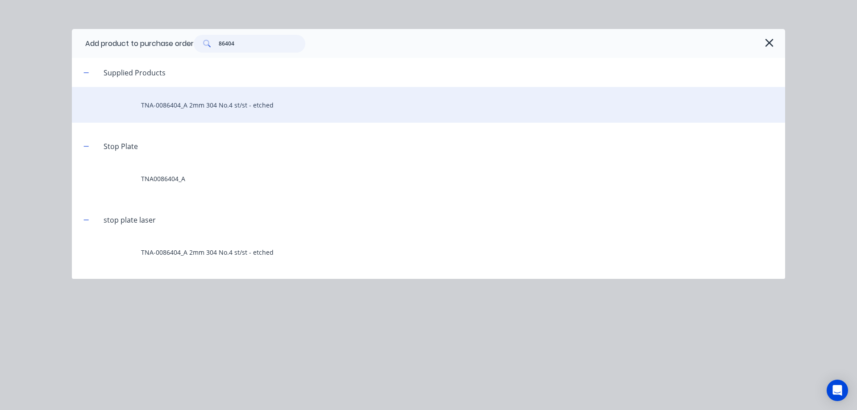
type input "86404"
click at [207, 106] on div "TNA-0086404_A 2mm 304 No.4 st/st - etched" at bounding box center [428, 105] width 713 height 36
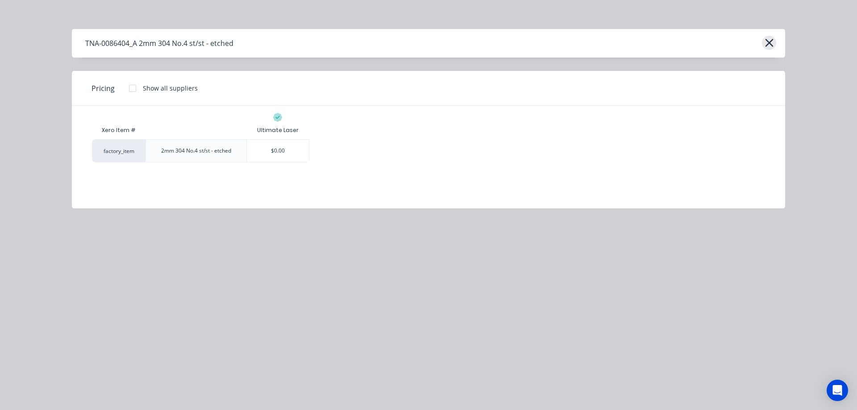
click at [772, 44] on icon "button" at bounding box center [768, 43] width 9 height 12
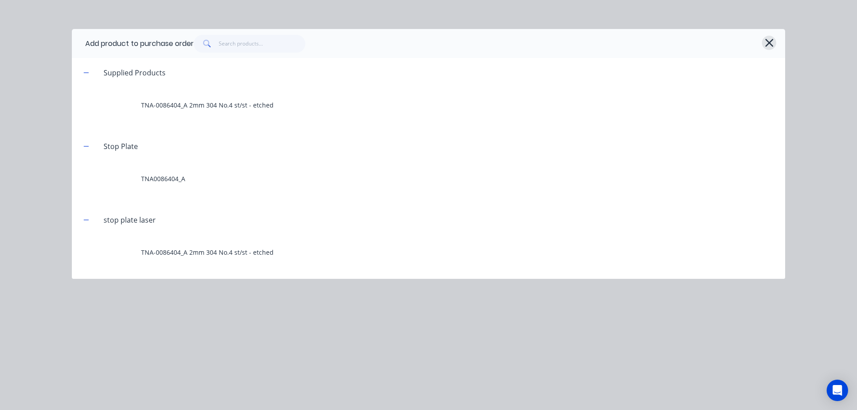
click at [766, 42] on icon "button" at bounding box center [768, 43] width 9 height 12
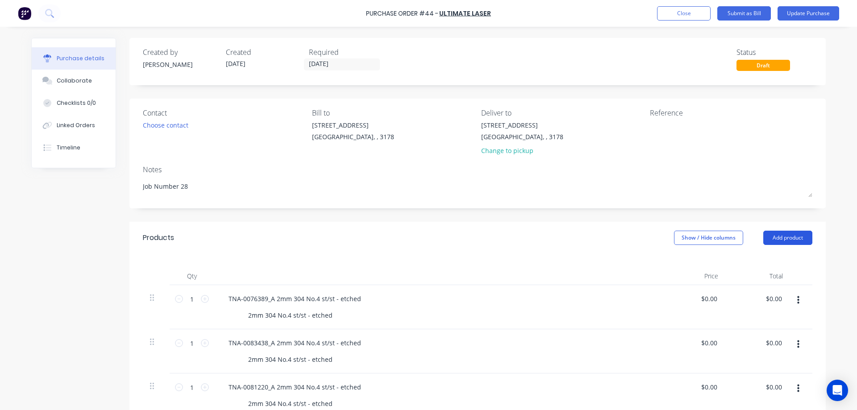
click at [781, 235] on button "Add product" at bounding box center [787, 238] width 49 height 14
click at [762, 257] on div "Product catalogue" at bounding box center [769, 260] width 69 height 13
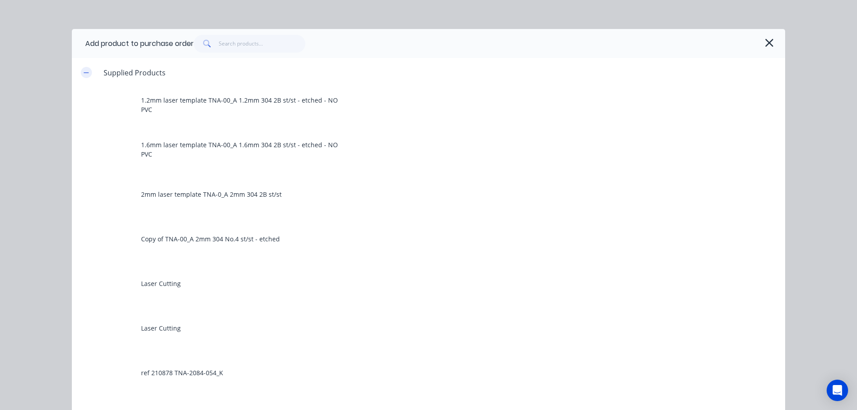
click at [83, 71] on icon "button" at bounding box center [85, 73] width 5 height 6
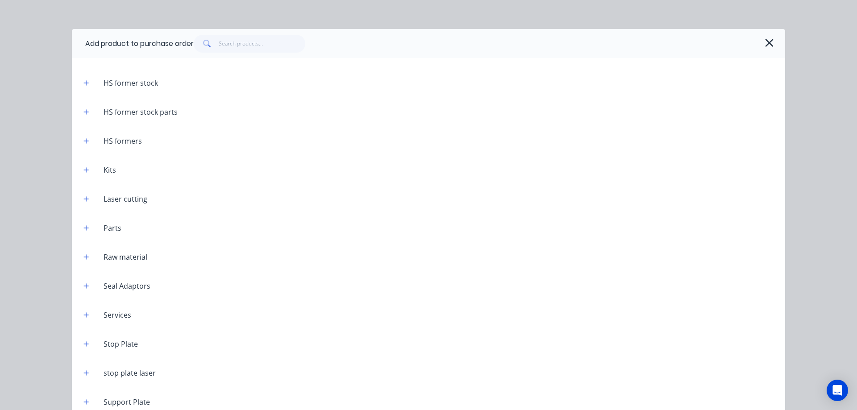
scroll to position [165, 0]
click at [83, 343] on icon "button" at bounding box center [85, 343] width 5 height 6
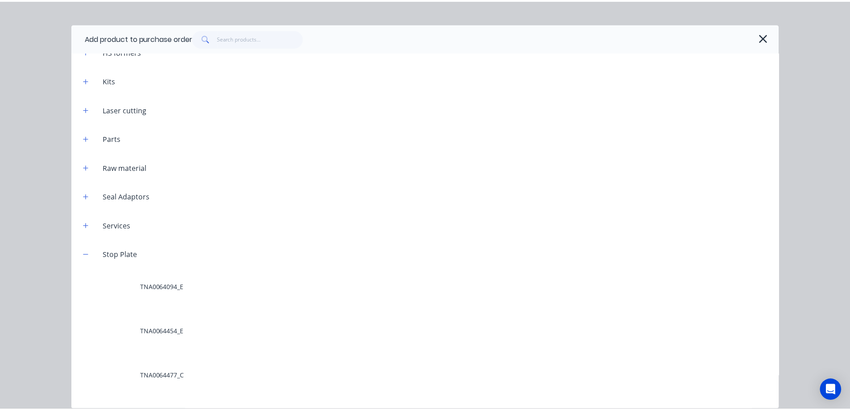
scroll to position [0, 0]
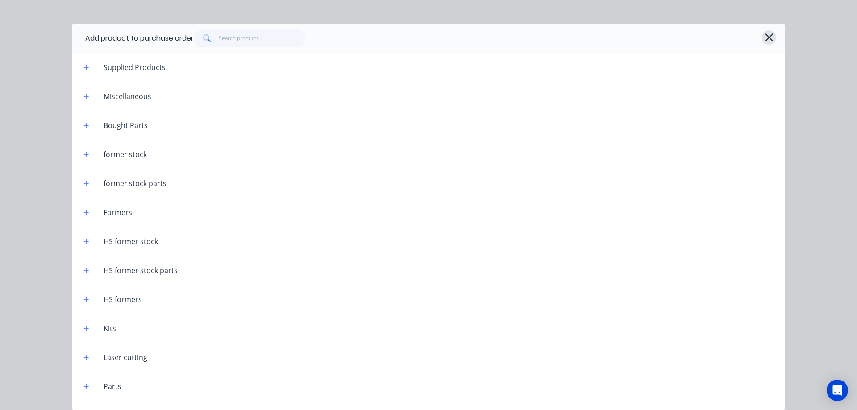
click at [767, 36] on icon "button" at bounding box center [769, 37] width 8 height 8
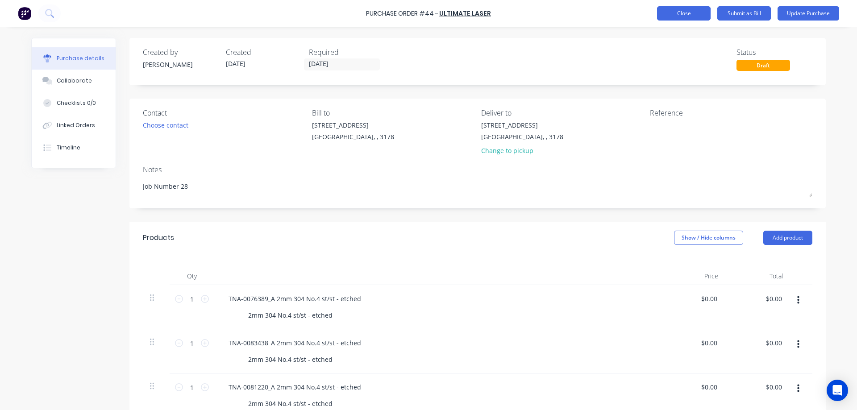
type textarea "x"
click at [680, 17] on button "Close" at bounding box center [684, 13] width 54 height 14
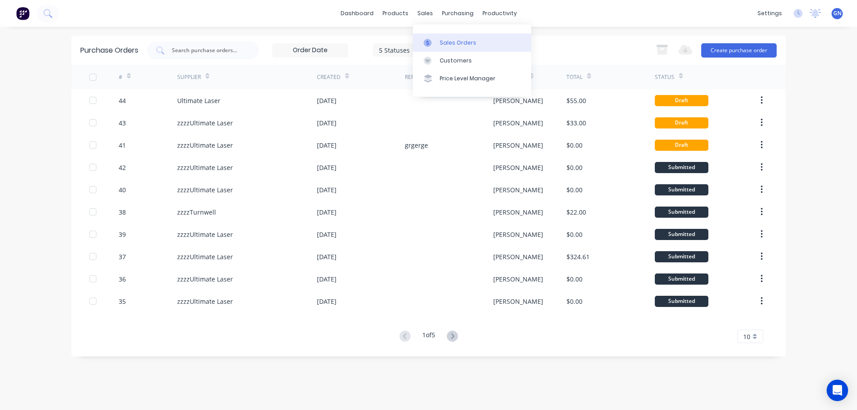
click at [454, 44] on div "Sales Orders" at bounding box center [457, 43] width 37 height 8
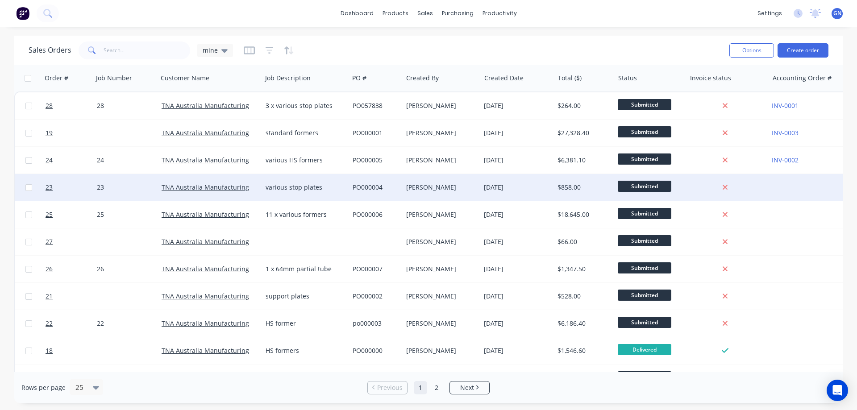
click at [324, 189] on div "various stop plates" at bounding box center [303, 187] width 76 height 9
click at [381, 186] on div "PO000004" at bounding box center [374, 187] width 44 height 9
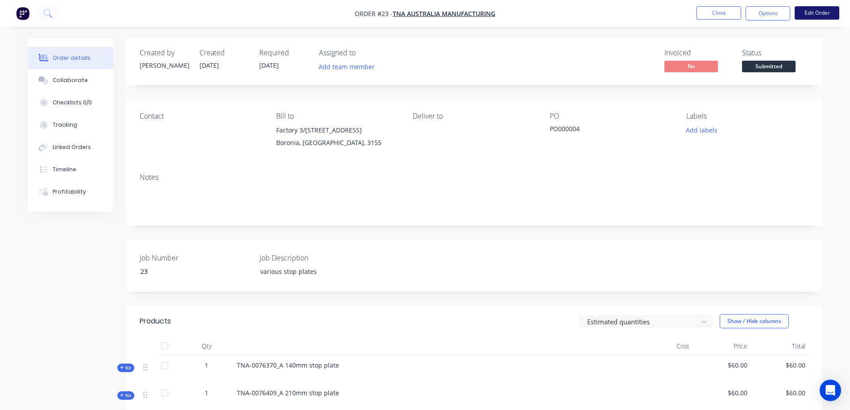
click at [812, 11] on button "Edit Order" at bounding box center [817, 12] width 45 height 13
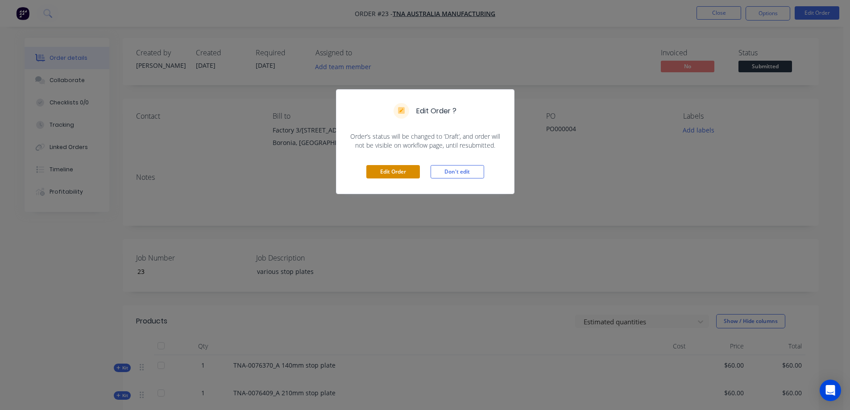
click at [402, 172] on button "Edit Order" at bounding box center [393, 171] width 54 height 13
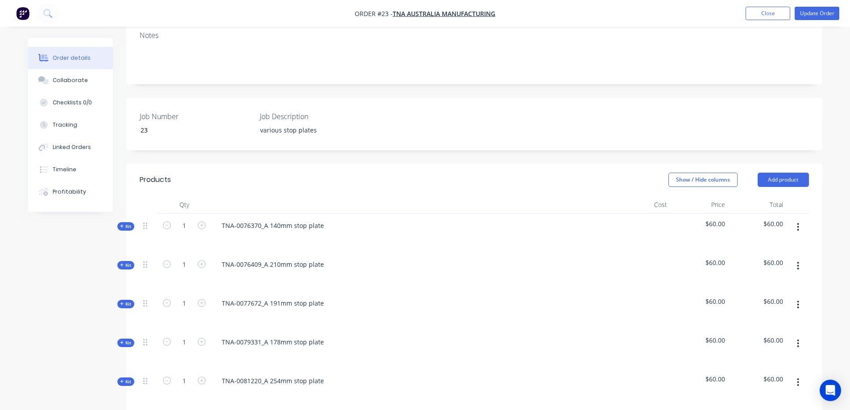
scroll to position [193, 0]
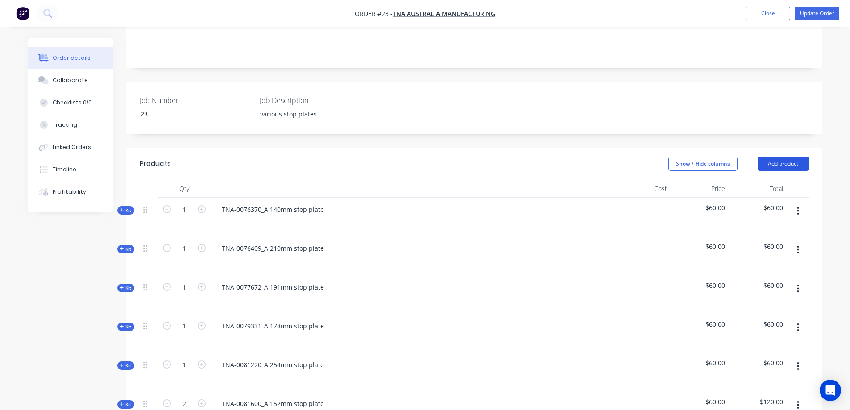
click at [779, 157] on button "Add product" at bounding box center [783, 164] width 51 height 14
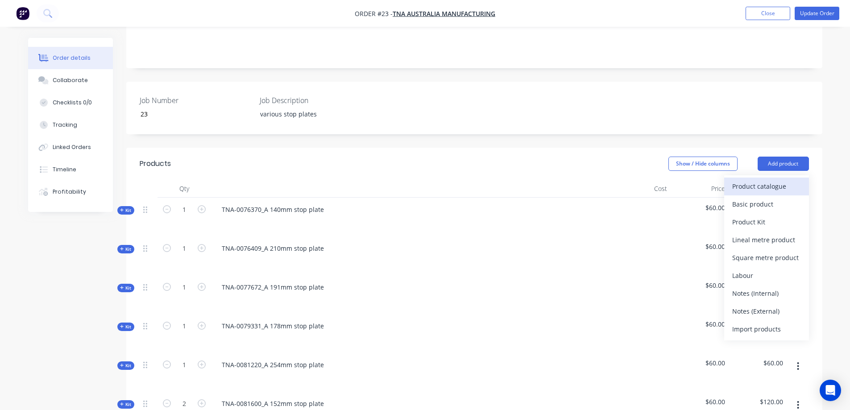
click at [772, 180] on div "Product catalogue" at bounding box center [766, 186] width 69 height 13
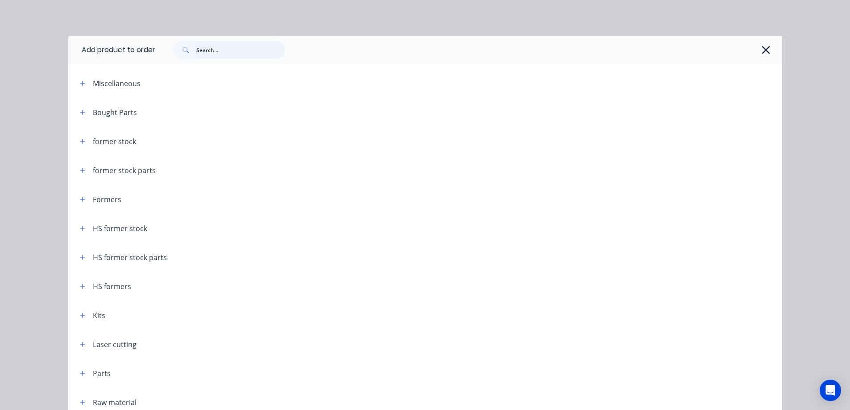
click at [211, 51] on input "text" at bounding box center [240, 50] width 88 height 18
paste input "86404"
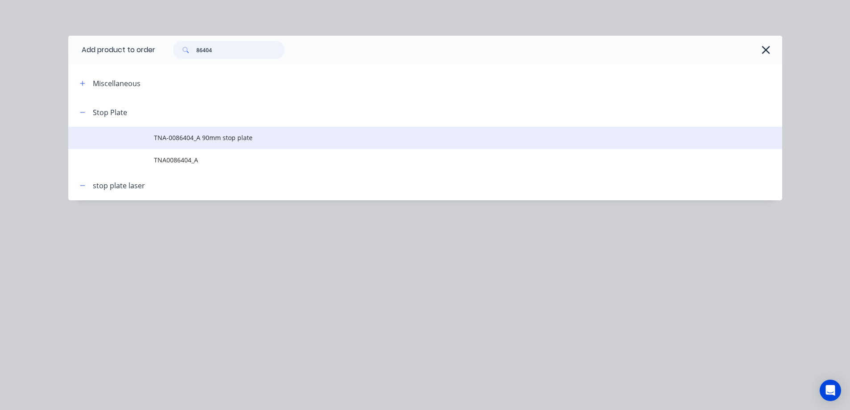
type input "86404"
click at [207, 140] on span "TNA-0086404_A 90mm stop plate" at bounding box center [405, 137] width 502 height 9
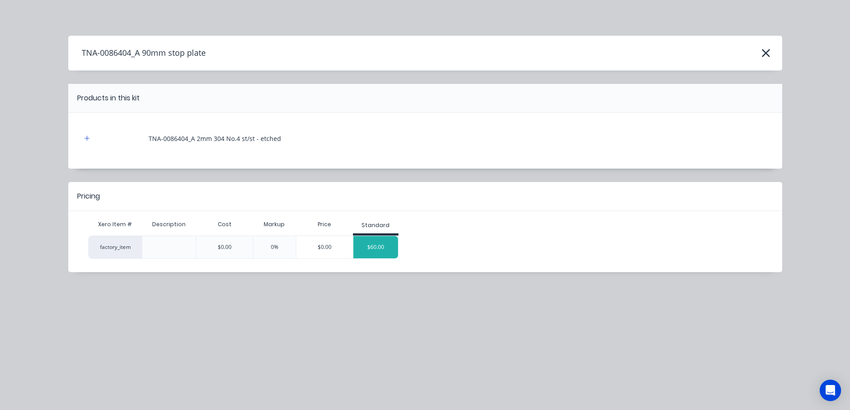
click at [375, 247] on div "$60.00" at bounding box center [375, 247] width 45 height 22
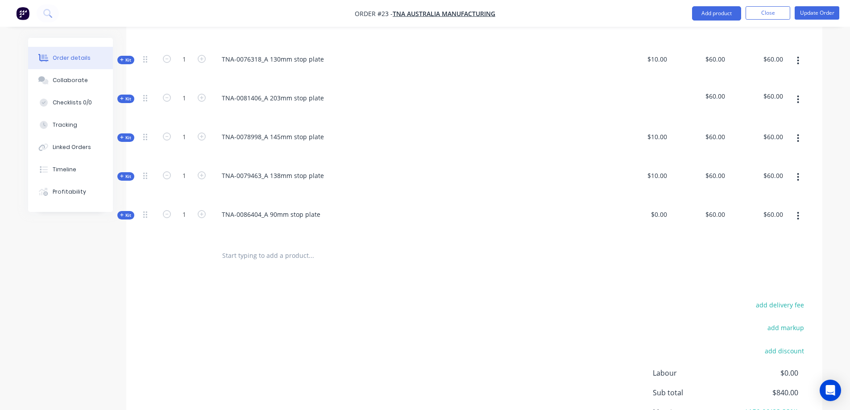
scroll to position [655, 0]
click at [130, 211] on span "Kit" at bounding box center [126, 214] width 12 height 7
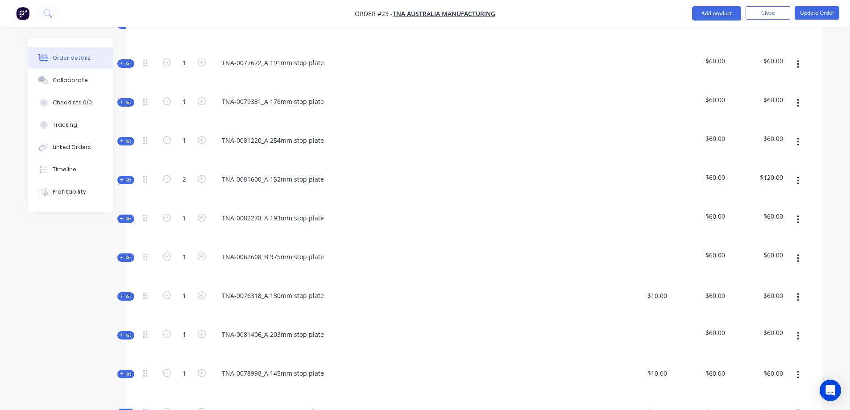
scroll to position [416, 0]
click at [817, 9] on button "Update Order" at bounding box center [817, 12] width 45 height 13
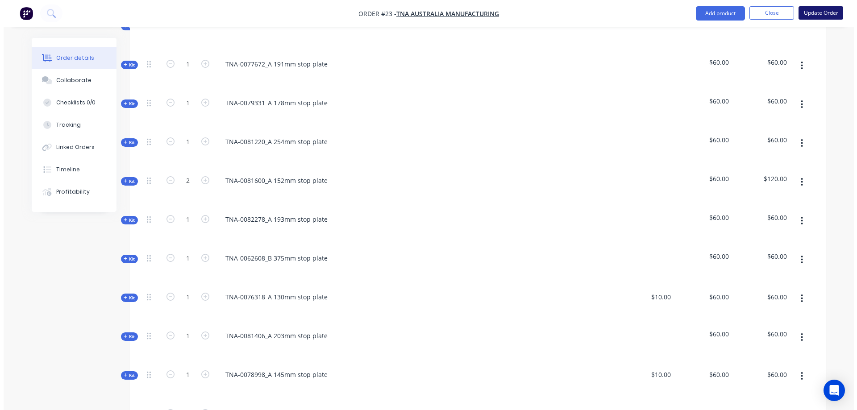
scroll to position [0, 0]
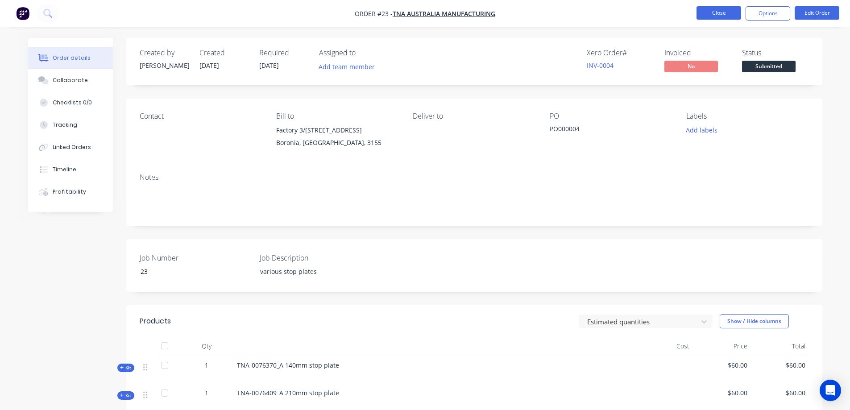
click at [723, 12] on button "Close" at bounding box center [718, 12] width 45 height 13
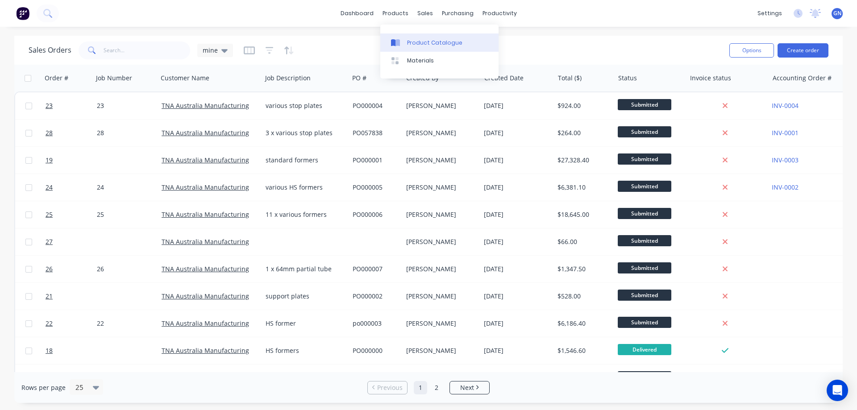
click at [426, 43] on div "Product Catalogue" at bounding box center [434, 43] width 55 height 8
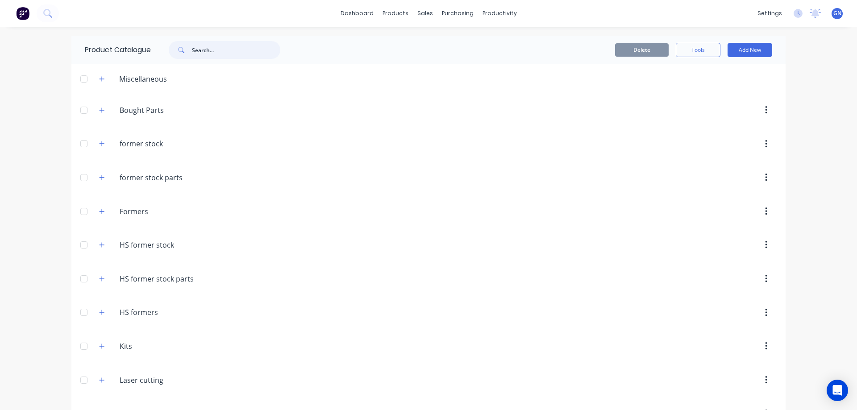
click at [214, 49] on input "text" at bounding box center [236, 50] width 88 height 18
paste input "86404"
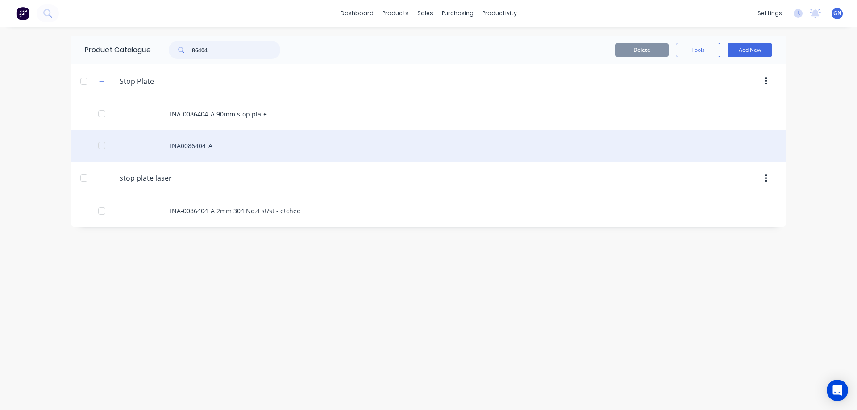
type input "86404"
click at [188, 145] on div "TNA0086404_A" at bounding box center [428, 146] width 714 height 32
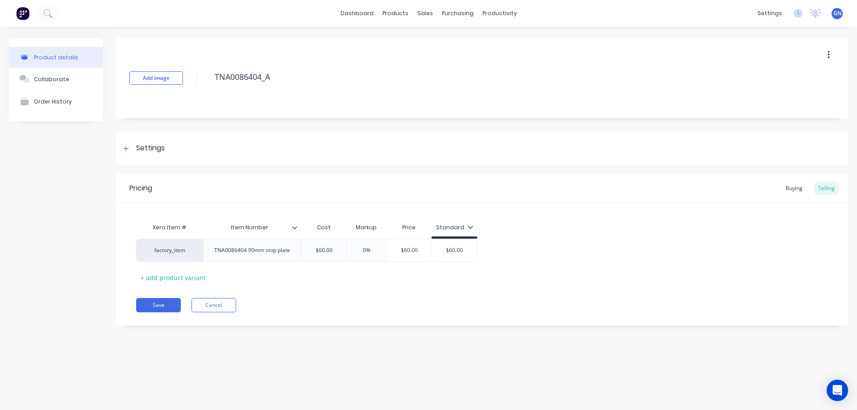
click at [830, 57] on button "button" at bounding box center [828, 55] width 21 height 16
click at [782, 99] on div "Delete" at bounding box center [796, 96] width 69 height 13
type textarea "x"
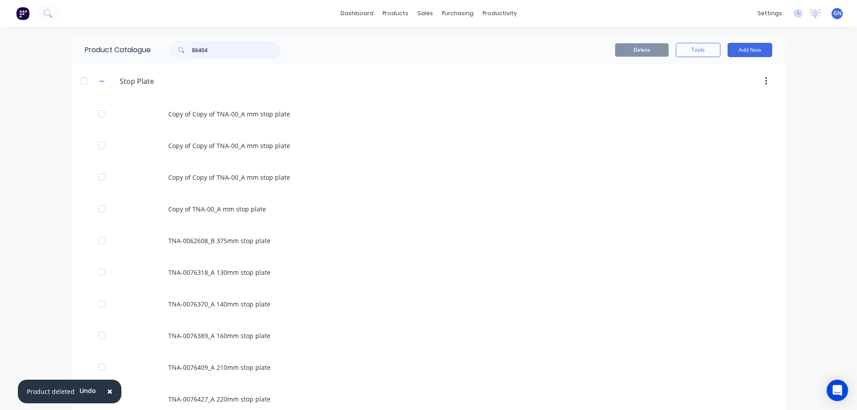
click at [221, 50] on input "86404" at bounding box center [236, 50] width 88 height 18
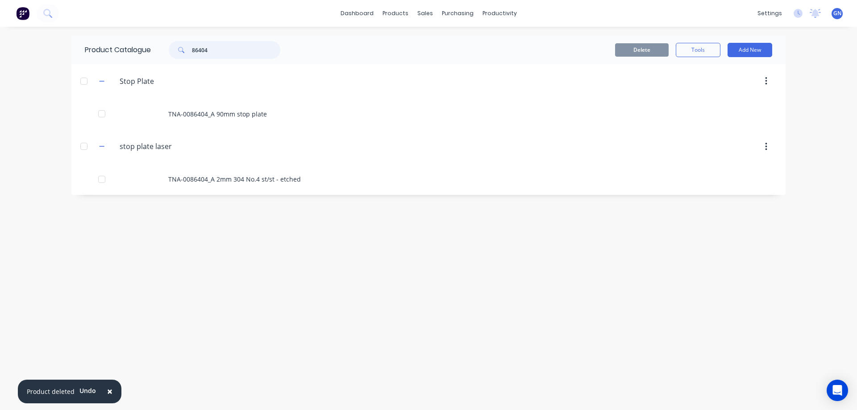
drag, startPoint x: 232, startPoint y: 51, endPoint x: 163, endPoint y: 47, distance: 69.7
click at [163, 47] on div "86404" at bounding box center [220, 50] width 120 height 18
type input "76293"
drag, startPoint x: 223, startPoint y: 50, endPoint x: 187, endPoint y: 47, distance: 36.3
click at [187, 47] on div "76293" at bounding box center [225, 50] width 112 height 18
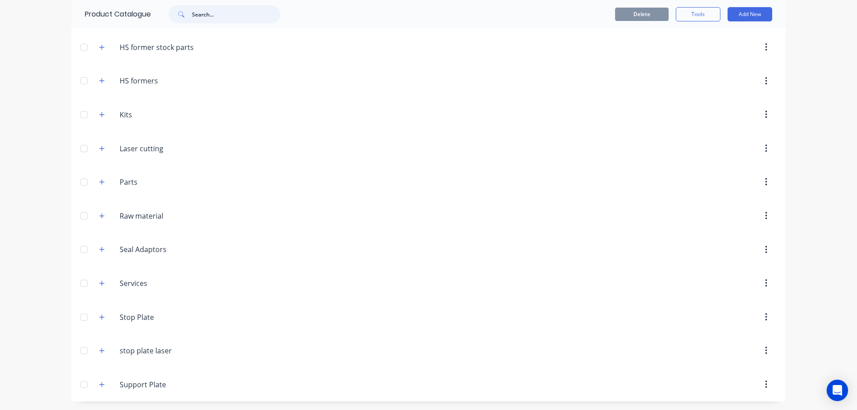
scroll to position [232, 0]
click at [99, 315] on icon "button" at bounding box center [101, 317] width 5 height 6
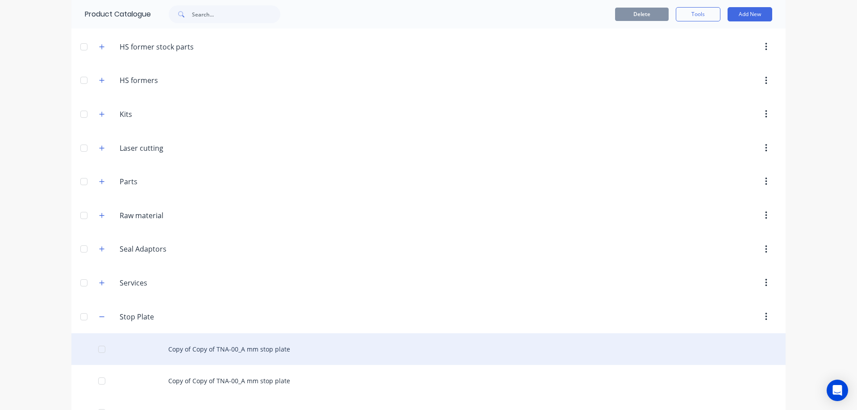
click at [224, 344] on div "Copy of Copy of TNA-00_A mm stop plate" at bounding box center [428, 349] width 714 height 32
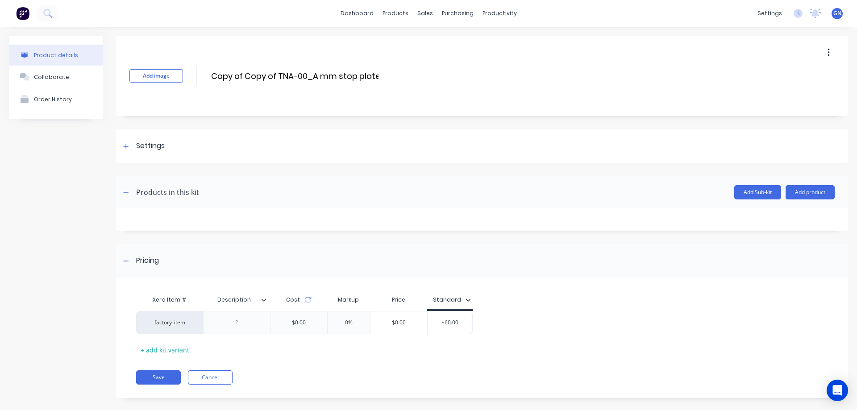
drag, startPoint x: 279, startPoint y: 75, endPoint x: 202, endPoint y: 78, distance: 77.2
click at [202, 78] on div "Add image Copy of Copy of TNA-00_A mm stop plate Copy of Copy of TNA-00_A mm st…" at bounding box center [482, 76] width 732 height 80
click at [240, 77] on input "TNA-00_A mm stop plate" at bounding box center [289, 76] width 158 height 13
paste input "76293"
click at [276, 73] on input "TNA-0076293_A mm stop plate" at bounding box center [289, 76] width 158 height 13
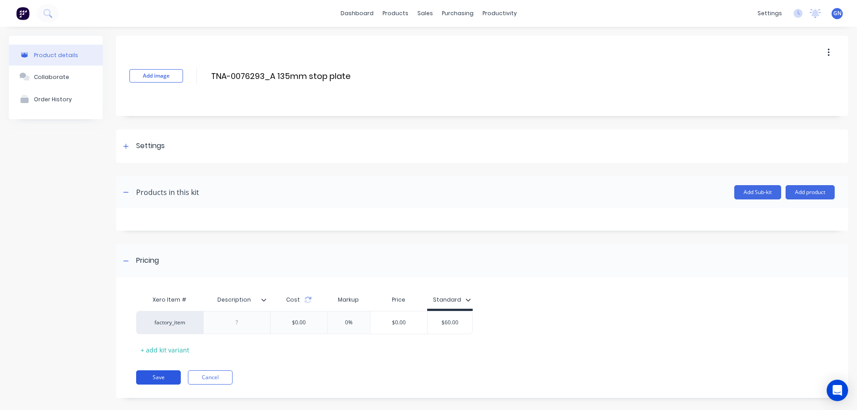
type input "TNA-0076293_A 135mm stop plate"
click at [160, 377] on button "Save" at bounding box center [158, 377] width 45 height 14
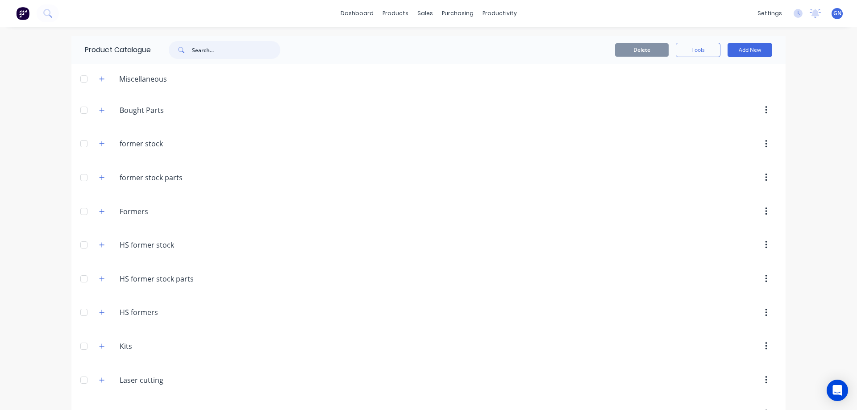
click at [203, 50] on input "text" at bounding box center [236, 50] width 88 height 18
paste input "76293"
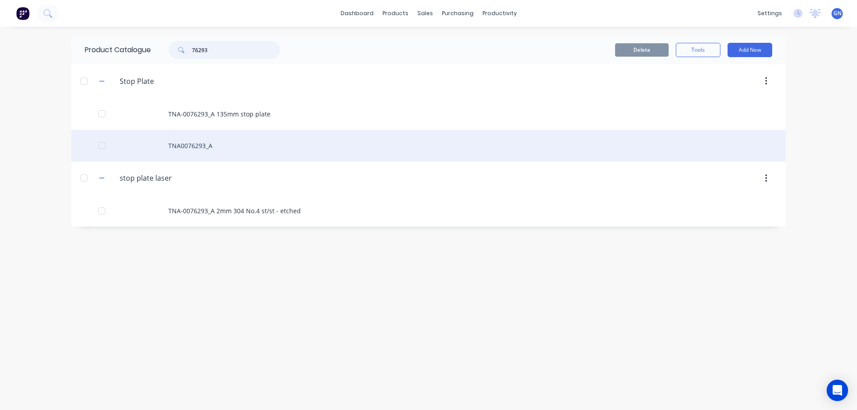
type input "76293"
click at [191, 148] on div "TNA0076293_A" at bounding box center [428, 146] width 714 height 32
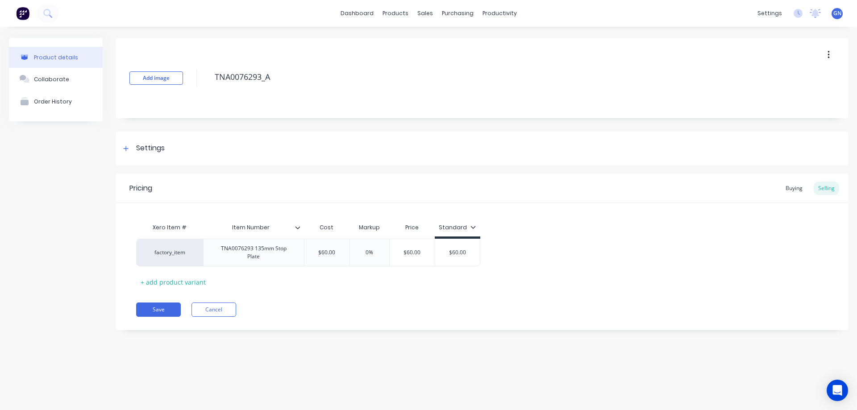
click at [829, 53] on button "button" at bounding box center [828, 55] width 21 height 16
click at [776, 98] on div "Delete" at bounding box center [796, 96] width 69 height 13
type textarea "x"
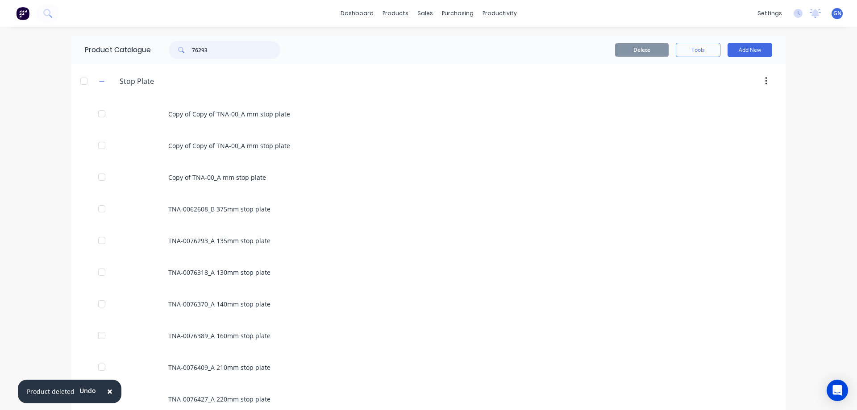
drag, startPoint x: 198, startPoint y: 49, endPoint x: 187, endPoint y: 48, distance: 11.7
click at [187, 48] on div "76293" at bounding box center [225, 50] width 112 height 18
type input "108837"
drag, startPoint x: 200, startPoint y: 46, endPoint x: 185, endPoint y: 46, distance: 15.2
click at [185, 46] on div "108837" at bounding box center [225, 50] width 112 height 18
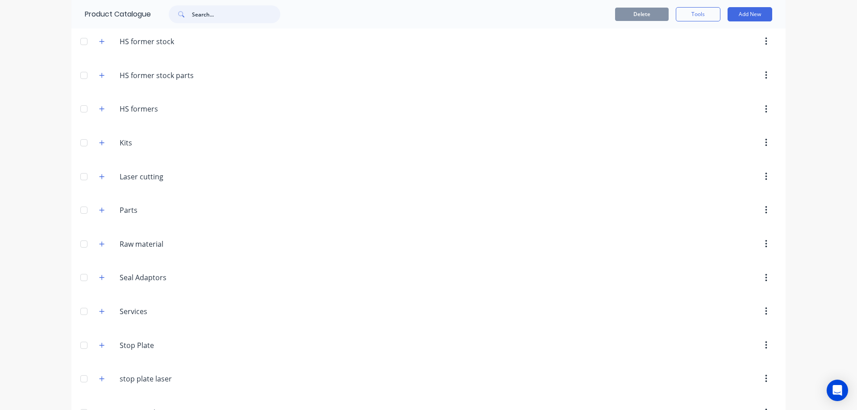
scroll to position [232, 0]
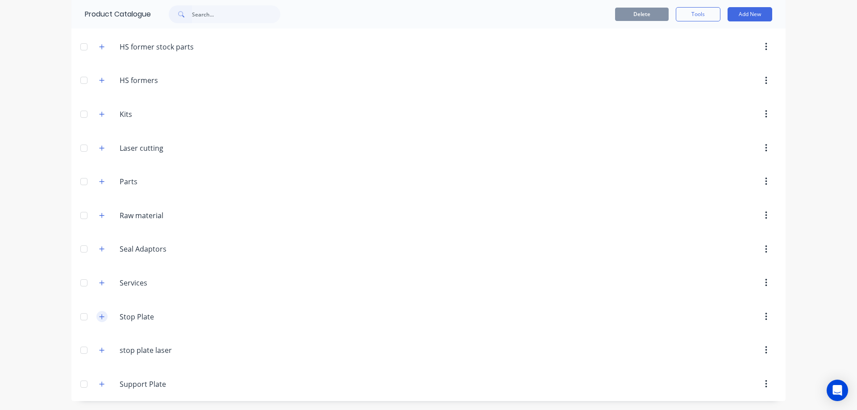
click at [99, 319] on icon "button" at bounding box center [101, 317] width 5 height 6
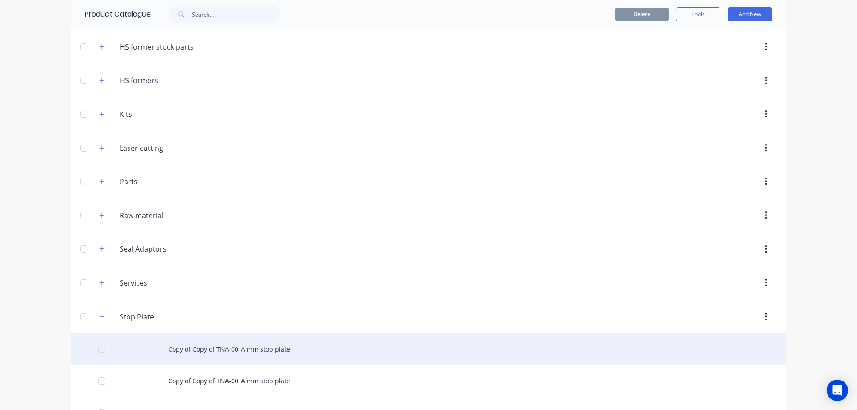
click at [219, 340] on div "Copy of Copy of TNA-00_A mm stop plate" at bounding box center [428, 349] width 714 height 32
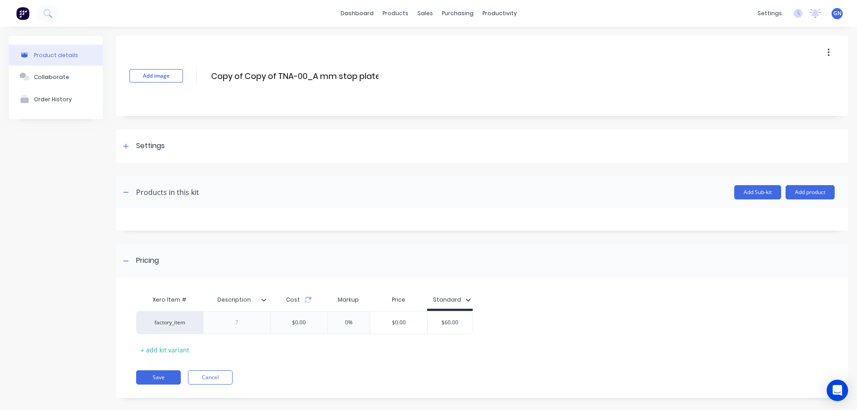
drag, startPoint x: 278, startPoint y: 77, endPoint x: 203, endPoint y: 76, distance: 75.4
click at [203, 76] on div "Add image Copy of Copy of TNA-00_A mm stop plate Copy of Copy of TNA-00_A mm st…" at bounding box center [482, 76] width 732 height 80
click at [238, 76] on input "TNA-00_A mm stop plate" at bounding box center [289, 76] width 158 height 13
paste input "108837"
click at [274, 76] on input "TNA-0108837_A mm stop plate" at bounding box center [289, 76] width 158 height 13
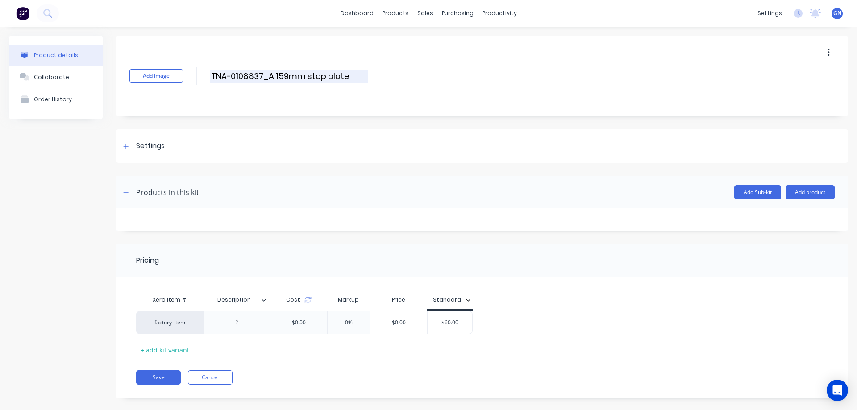
type input "TNA-0108837_A 159mm stop plate"
click at [803, 191] on button "Add product" at bounding box center [809, 192] width 49 height 14
click at [782, 215] on div "Product catalogue" at bounding box center [792, 215] width 69 height 13
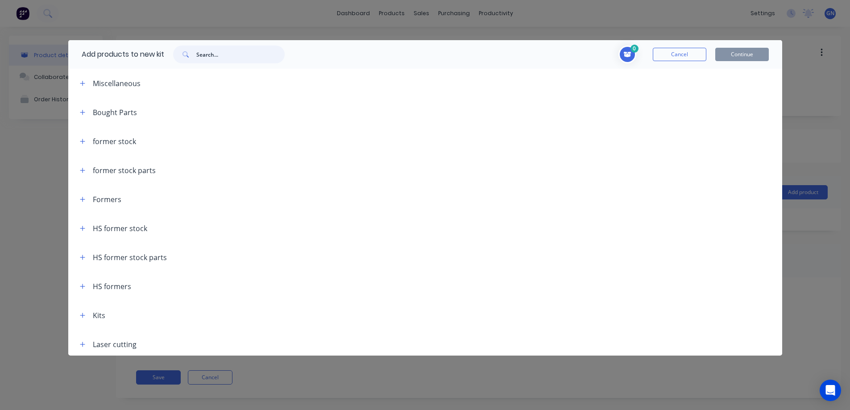
click at [212, 57] on input "text" at bounding box center [240, 55] width 88 height 18
paste input "108837"
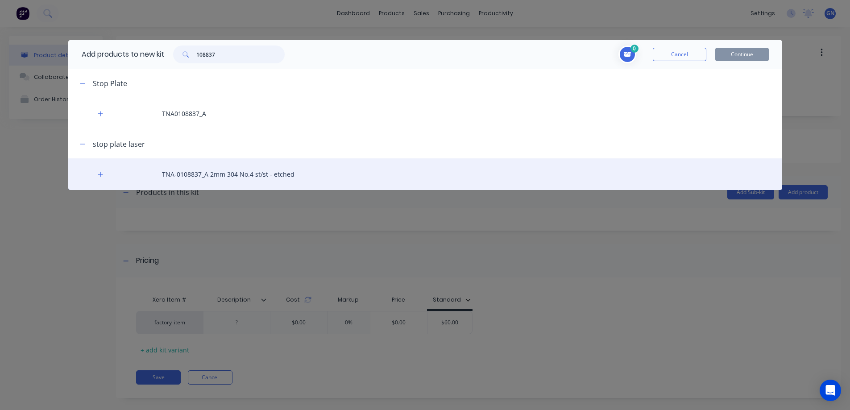
type input "108837"
click at [206, 176] on div "TNA-0108837_A 2mm 304 No.4 st/st - etched" at bounding box center [425, 174] width 714 height 32
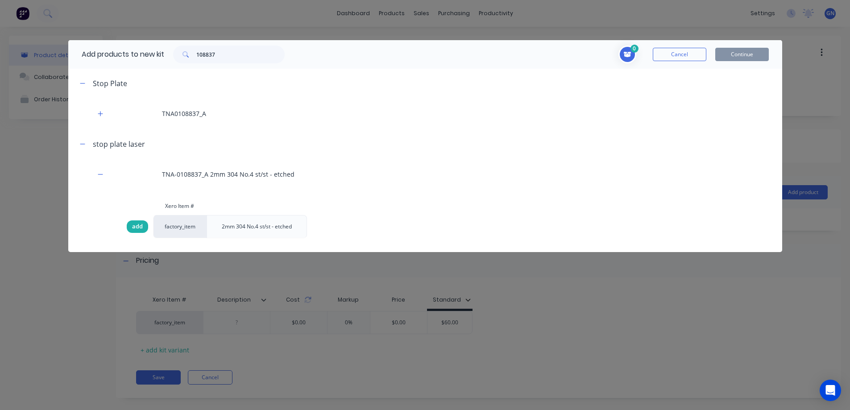
click at [135, 225] on span "add" at bounding box center [137, 226] width 11 height 9
click at [739, 55] on button "Continue" at bounding box center [742, 54] width 54 height 13
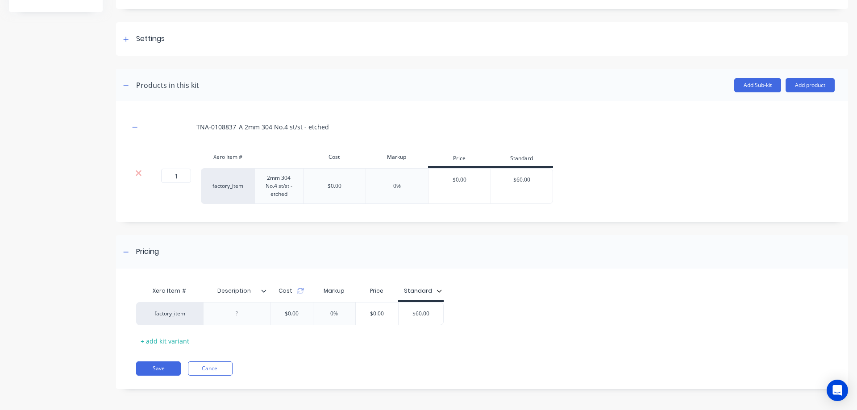
scroll to position [108, 0]
click at [158, 364] on button "Save" at bounding box center [158, 367] width 45 height 14
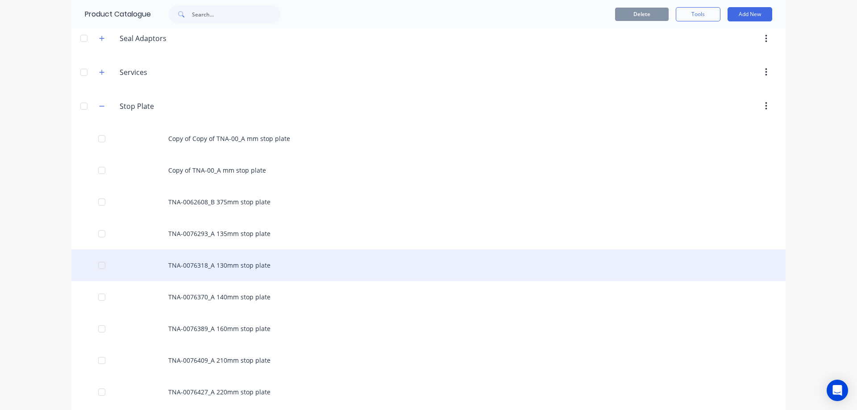
scroll to position [446, 0]
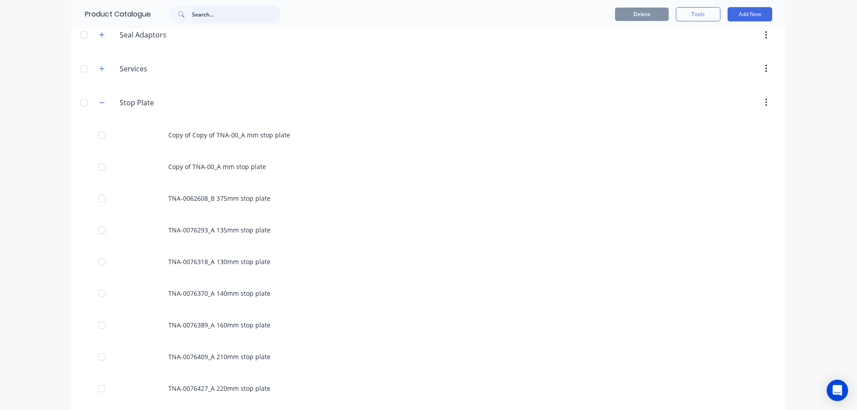
click at [208, 16] on input "text" at bounding box center [236, 14] width 88 height 18
type input "76293"
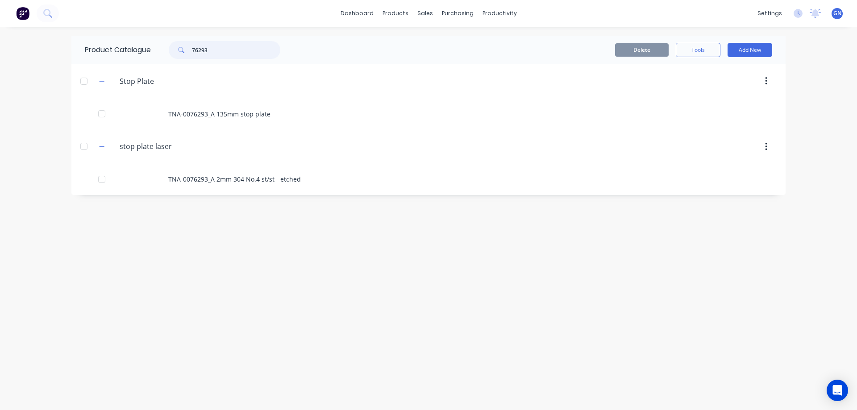
drag, startPoint x: 208, startPoint y: 16, endPoint x: 188, endPoint y: 11, distance: 20.7
click at [188, 11] on div "dashboard products sales purchasing productivity dashboard products Product Cat…" at bounding box center [428, 205] width 857 height 410
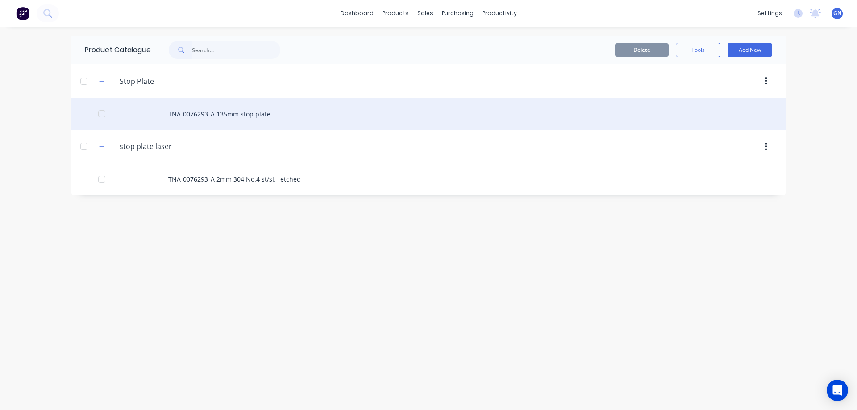
click at [226, 113] on div "TNA-0076293_A 135mm stop plate" at bounding box center [428, 114] width 714 height 32
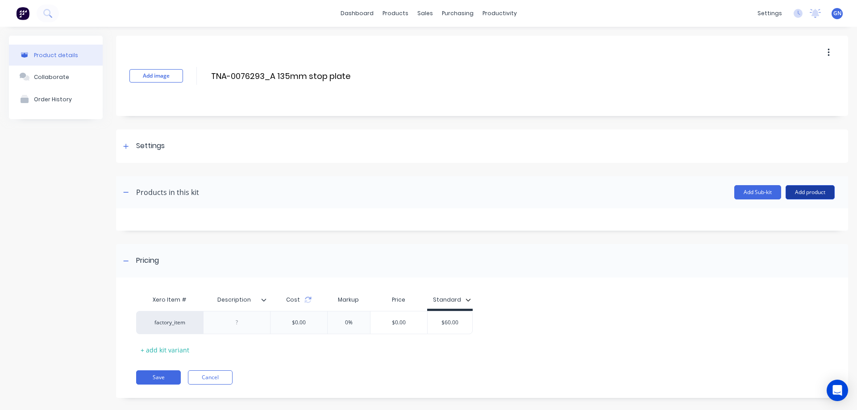
click at [803, 195] on button "Add product" at bounding box center [809, 192] width 49 height 14
click at [764, 216] on div "Product catalogue" at bounding box center [792, 215] width 69 height 13
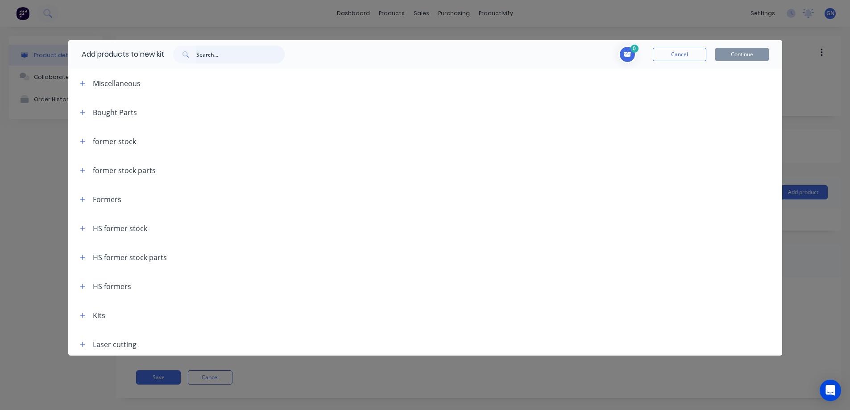
click at [217, 58] on input "text" at bounding box center [240, 55] width 88 height 18
paste input "76293"
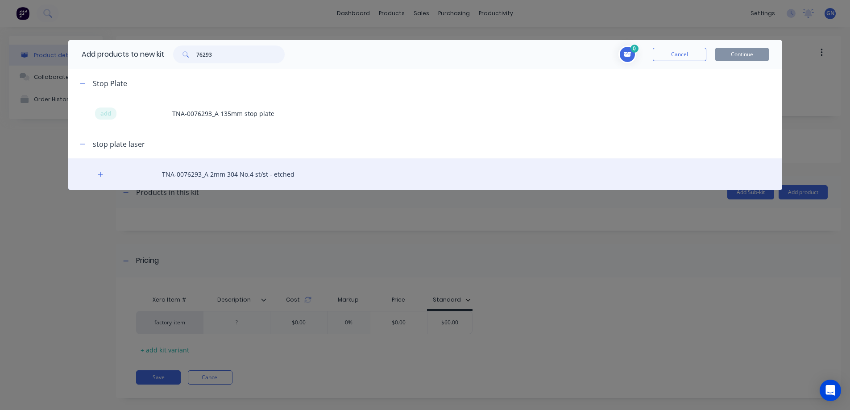
type input "76293"
click at [195, 179] on div "TNA-0076293_A 2mm 304 No.4 st/st - etched" at bounding box center [425, 174] width 714 height 32
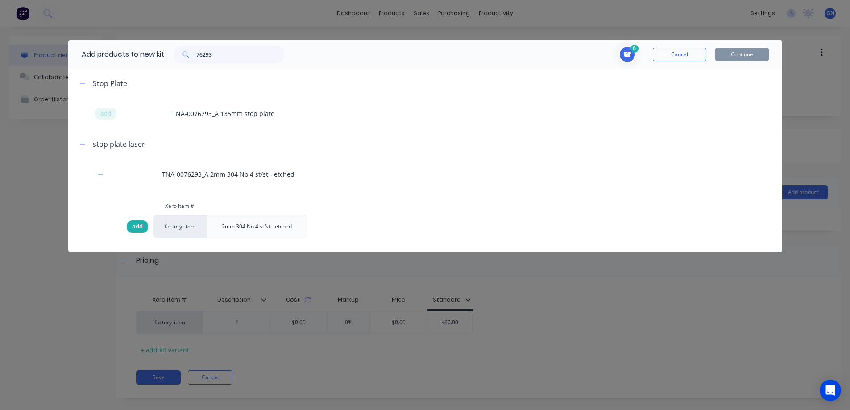
click at [140, 226] on span "add" at bounding box center [137, 226] width 11 height 9
click at [741, 51] on button "Continue" at bounding box center [742, 54] width 54 height 13
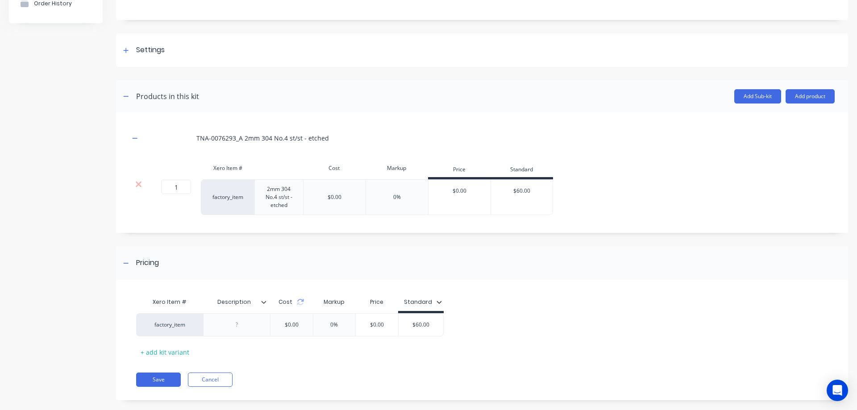
scroll to position [108, 0]
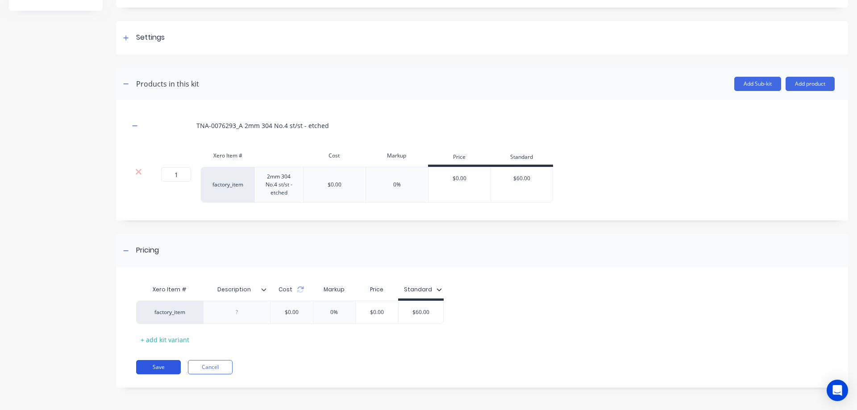
click at [154, 365] on button "Save" at bounding box center [158, 367] width 45 height 14
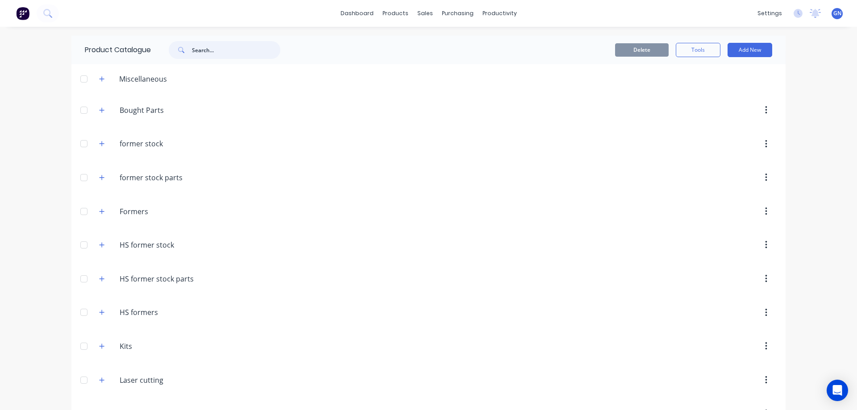
click at [207, 52] on input "text" at bounding box center [236, 50] width 88 height 18
paste input "76293"
type input "76293"
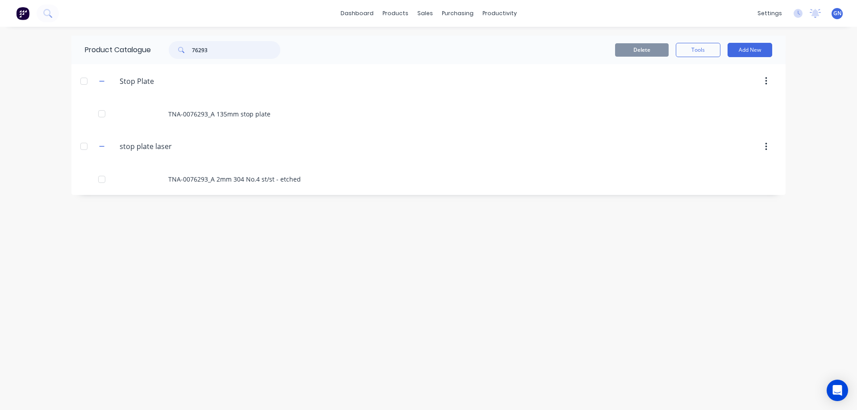
drag, startPoint x: 202, startPoint y: 45, endPoint x: 187, endPoint y: 45, distance: 14.3
click at [187, 45] on div "76293" at bounding box center [225, 50] width 112 height 18
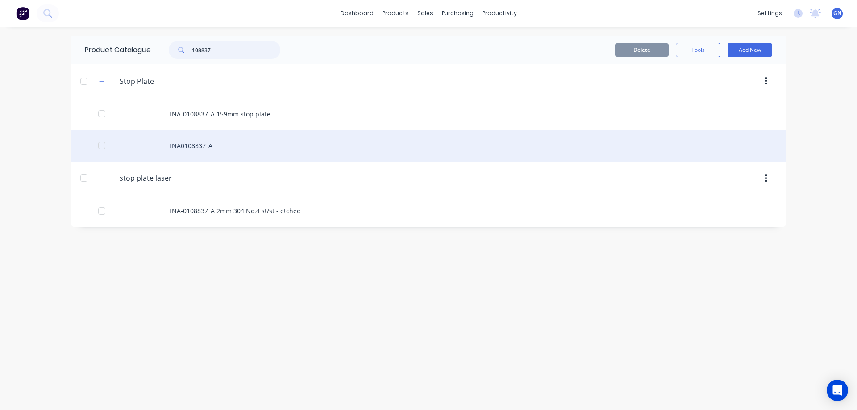
type input "108837"
click at [193, 143] on div "TNA0108837_A" at bounding box center [428, 146] width 714 height 32
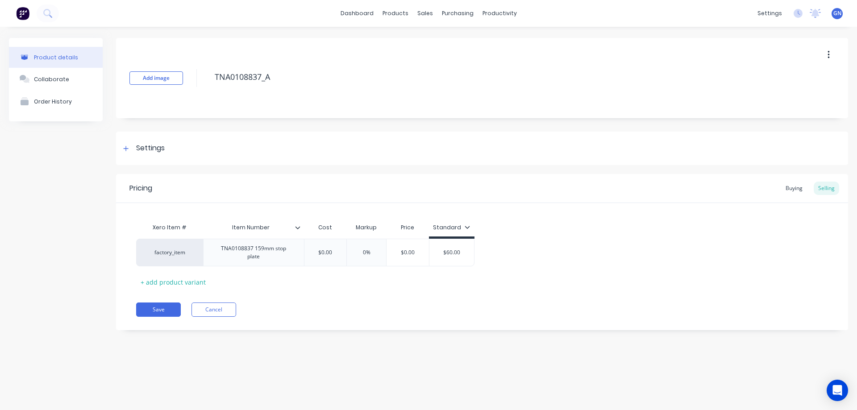
click at [826, 54] on button "button" at bounding box center [828, 55] width 21 height 16
click at [769, 95] on div "Delete" at bounding box center [796, 96] width 69 height 13
type textarea "x"
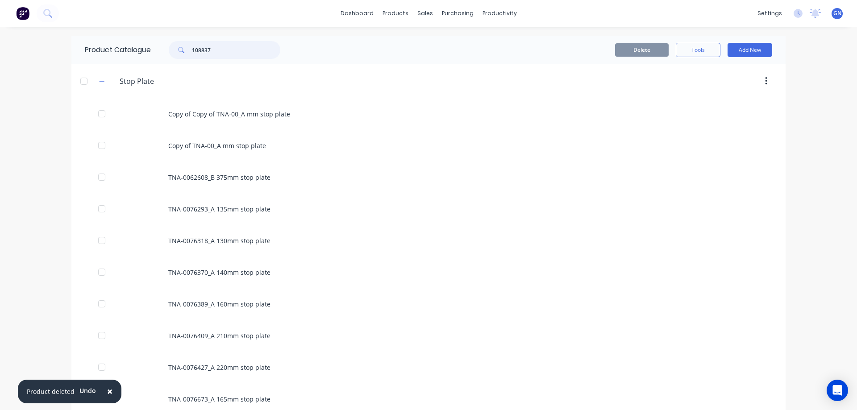
click at [223, 48] on input "108837" at bounding box center [236, 50] width 88 height 18
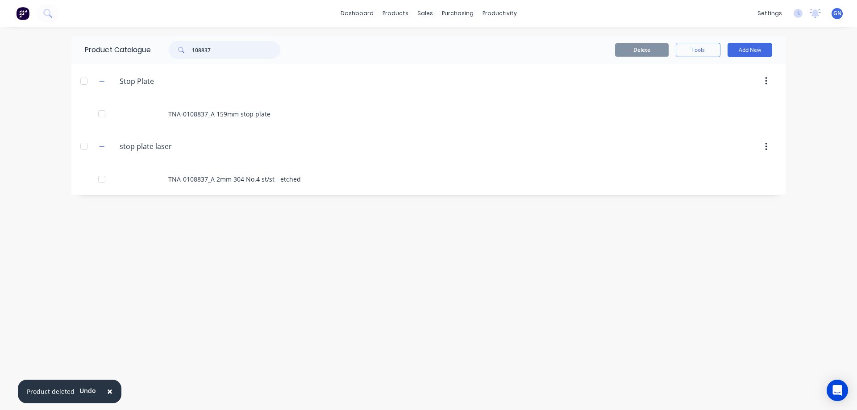
drag, startPoint x: 223, startPoint y: 48, endPoint x: 168, endPoint y: 48, distance: 54.4
click at [168, 48] on div "108837" at bounding box center [220, 50] width 120 height 18
type input "83801"
drag, startPoint x: 199, startPoint y: 50, endPoint x: 187, endPoint y: 47, distance: 13.1
click at [187, 47] on div "83801" at bounding box center [225, 50] width 112 height 18
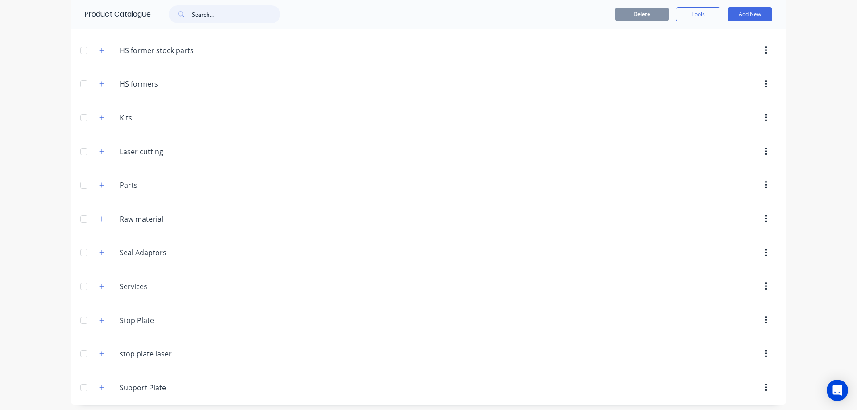
scroll to position [232, 0]
click at [99, 316] on icon "button" at bounding box center [101, 316] width 5 height 5
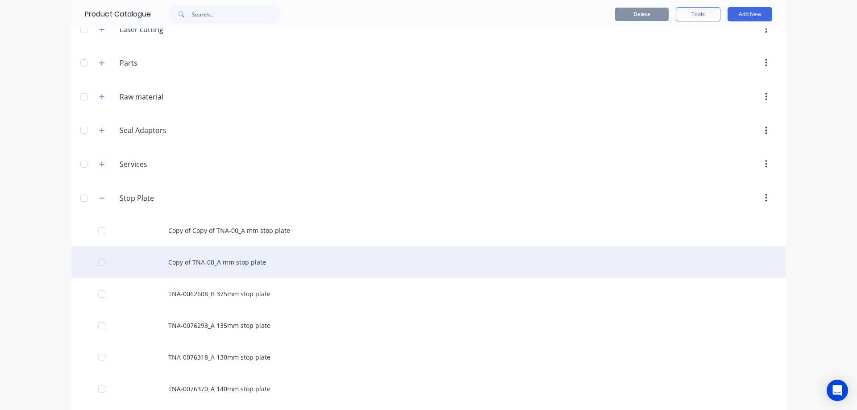
scroll to position [381, 0]
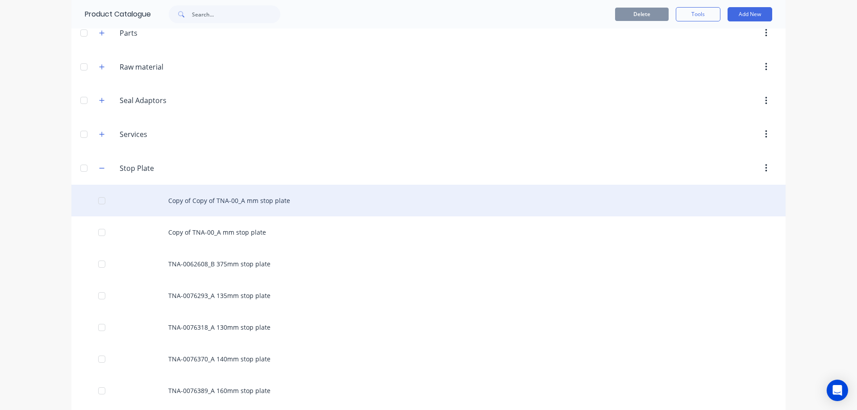
click at [216, 199] on div "Copy of Copy of TNA-00_A mm stop plate" at bounding box center [428, 201] width 714 height 32
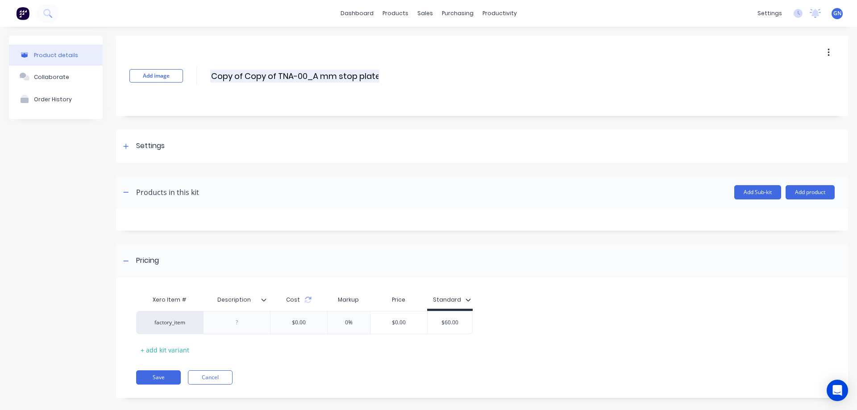
drag, startPoint x: 210, startPoint y: 75, endPoint x: 279, endPoint y: 79, distance: 69.3
click at [279, 79] on input "Copy of Copy of TNA-00_A mm stop plate" at bounding box center [294, 76] width 169 height 13
click at [241, 79] on input "TNA-00_A mm stop plate" at bounding box center [289, 76] width 158 height 13
paste input "83801"
click at [276, 75] on input "TNA-0083801_A mm stop plate" at bounding box center [289, 76] width 158 height 13
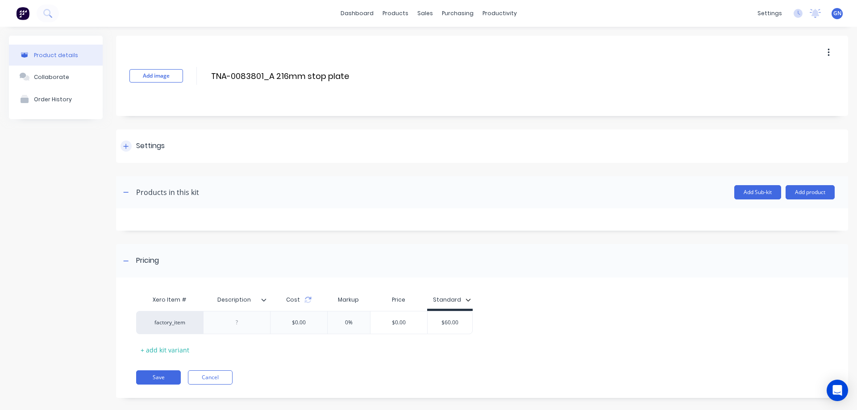
type input "TNA-0083801_A 216mm stop plate"
click at [788, 193] on button "Add product" at bounding box center [809, 192] width 49 height 14
click at [767, 218] on div "Product catalogue" at bounding box center [792, 215] width 69 height 13
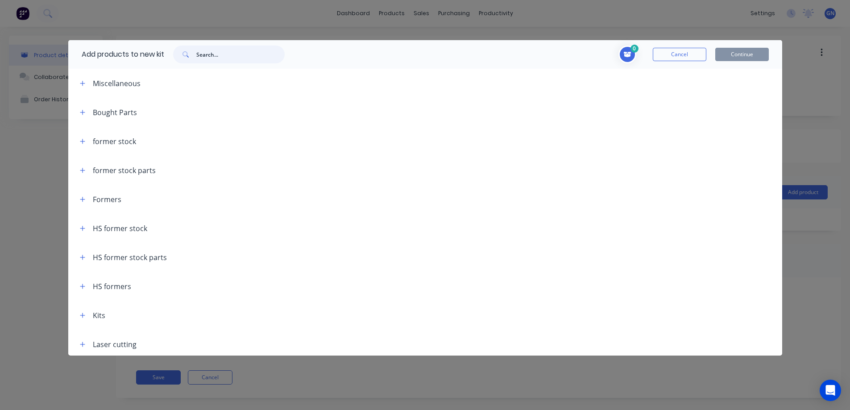
click at [220, 54] on input "text" at bounding box center [240, 55] width 88 height 18
paste input "83801"
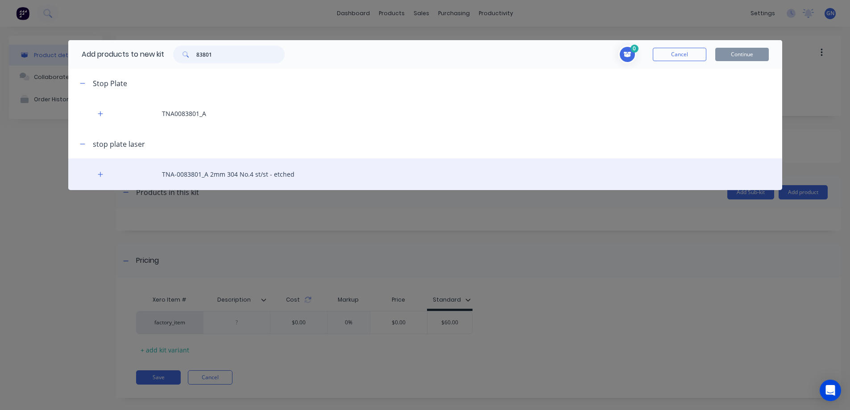
type input "83801"
click at [200, 175] on div "TNA-0083801_A 2mm 304 No.4 st/st - etched" at bounding box center [425, 174] width 714 height 32
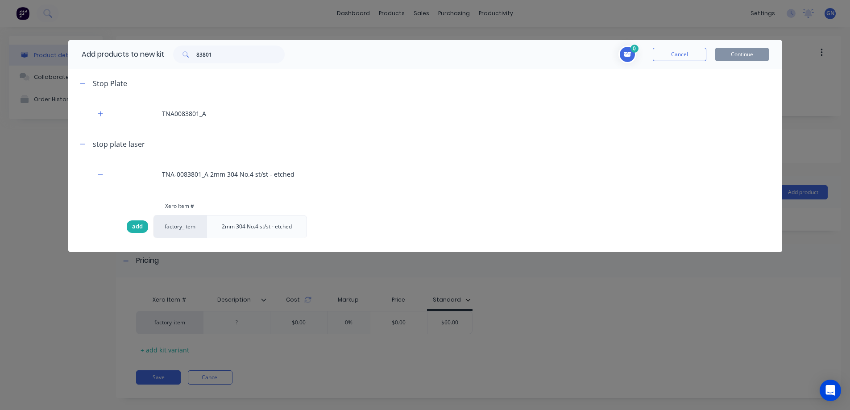
click at [139, 224] on span "add" at bounding box center [137, 226] width 11 height 9
click at [738, 52] on button "Continue" at bounding box center [742, 54] width 54 height 13
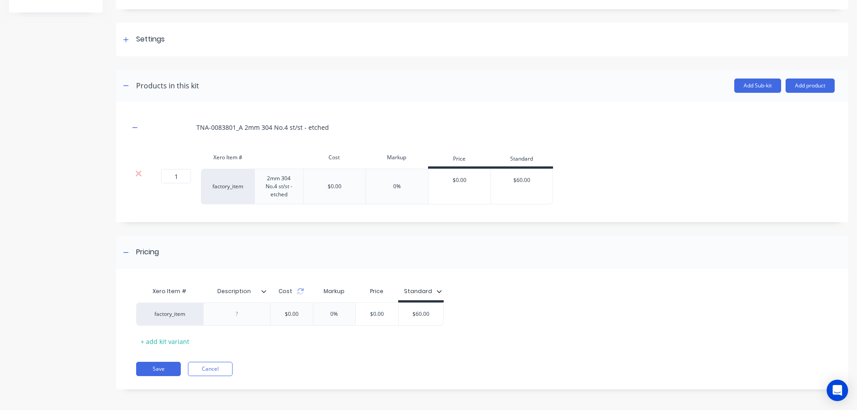
scroll to position [108, 0]
click at [162, 371] on button "Save" at bounding box center [158, 367] width 45 height 14
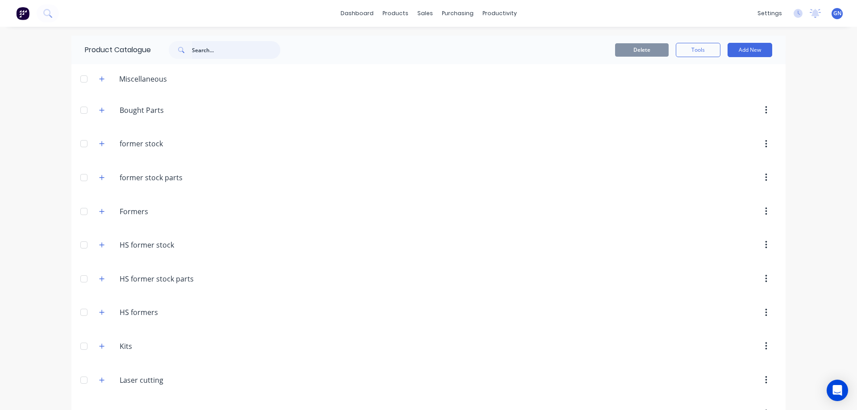
click at [211, 52] on input "text" at bounding box center [236, 50] width 88 height 18
paste input "83801"
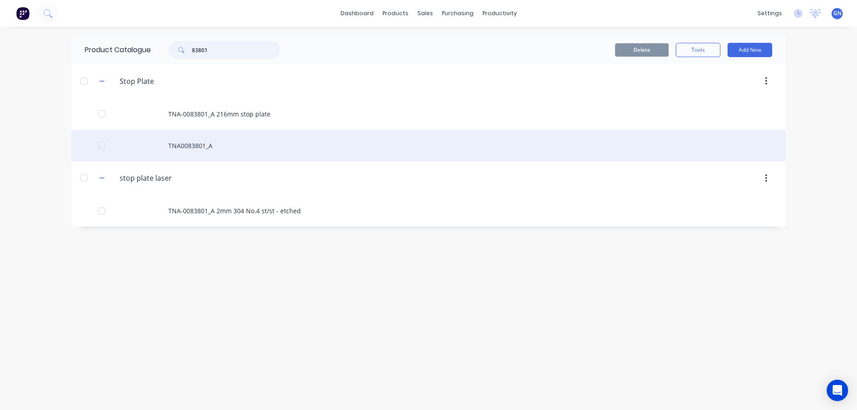
type input "83801"
click at [187, 149] on div "TNA0083801_A" at bounding box center [428, 146] width 714 height 32
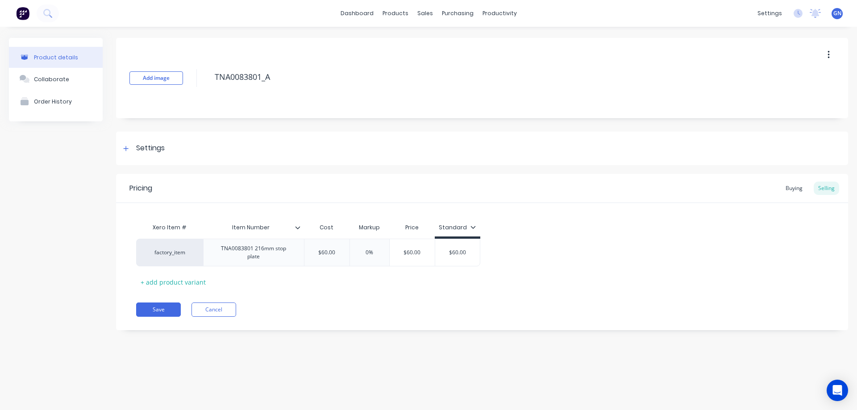
click at [830, 53] on button "button" at bounding box center [828, 55] width 21 height 16
drag, startPoint x: 772, startPoint y: 98, endPoint x: 631, endPoint y: 176, distance: 161.0
click at [771, 98] on div "Delete" at bounding box center [796, 96] width 69 height 13
type textarea "x"
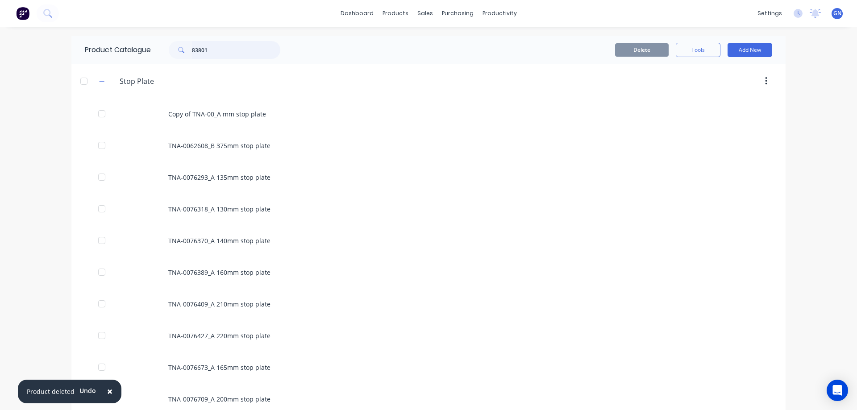
click at [213, 51] on input "83801" at bounding box center [236, 50] width 88 height 18
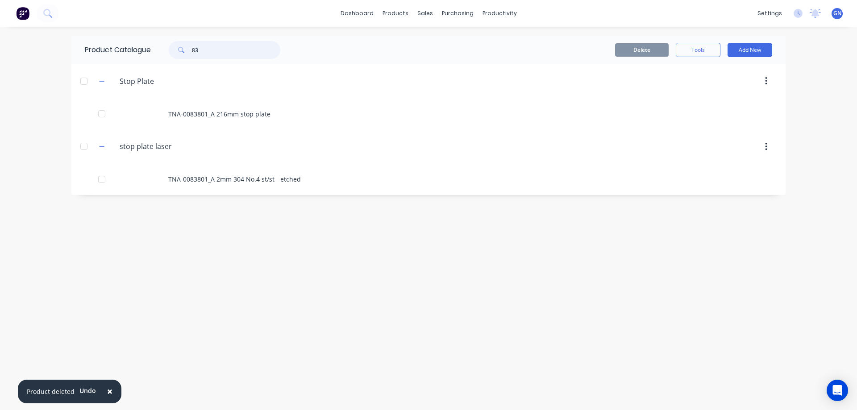
type input "8"
